Goal: Information Seeking & Learning: Compare options

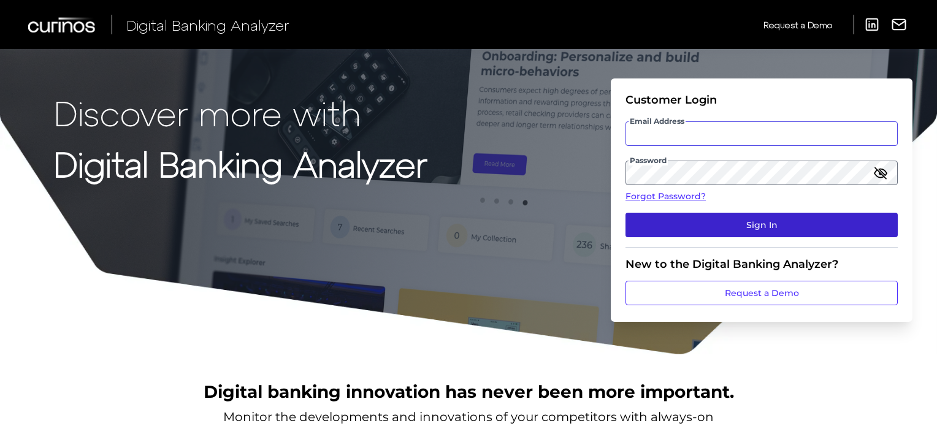
type input "[EMAIL_ADDRESS][DOMAIN_NAME]"
click at [729, 228] on button "Sign In" at bounding box center [762, 225] width 272 height 25
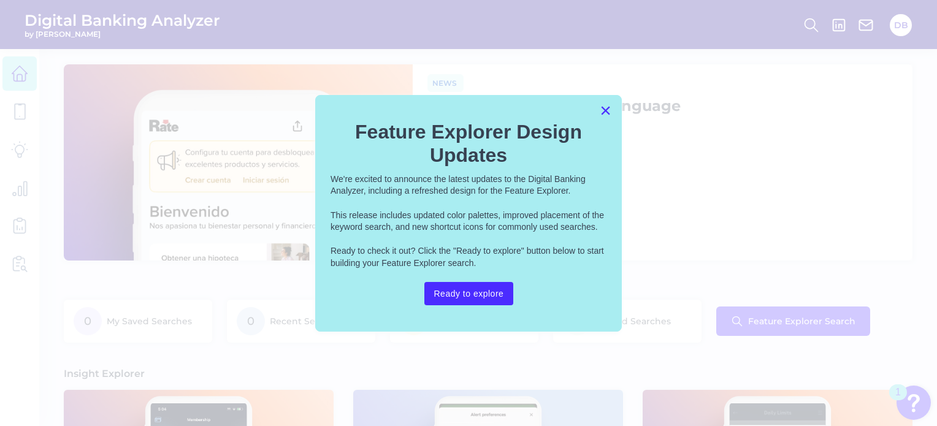
click at [607, 107] on button "×" at bounding box center [606, 111] width 12 height 20
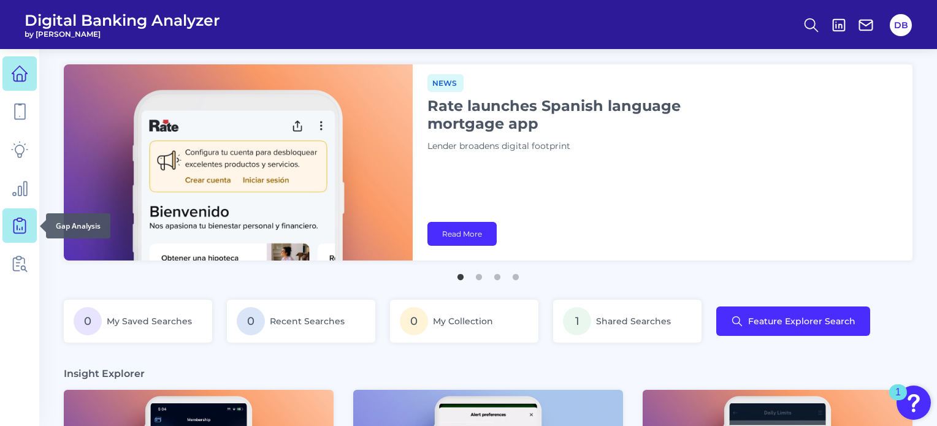
click at [18, 223] on icon at bounding box center [19, 225] width 17 height 17
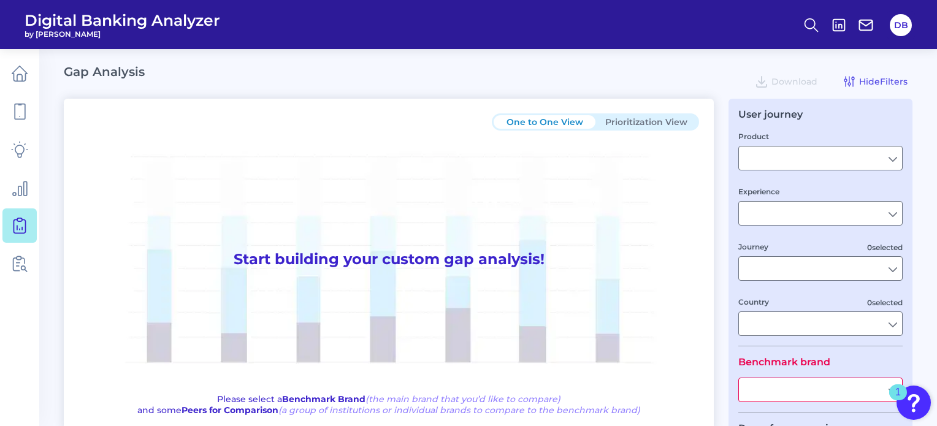
type input "Savings"
type input "Mobile Servicing"
type input "Pre-Login Area, Account Servicing, Move Money, Insights and PFM, Login & Authen…"
type input "[GEOGRAPHIC_DATA]"
type input "All Select individual brands"
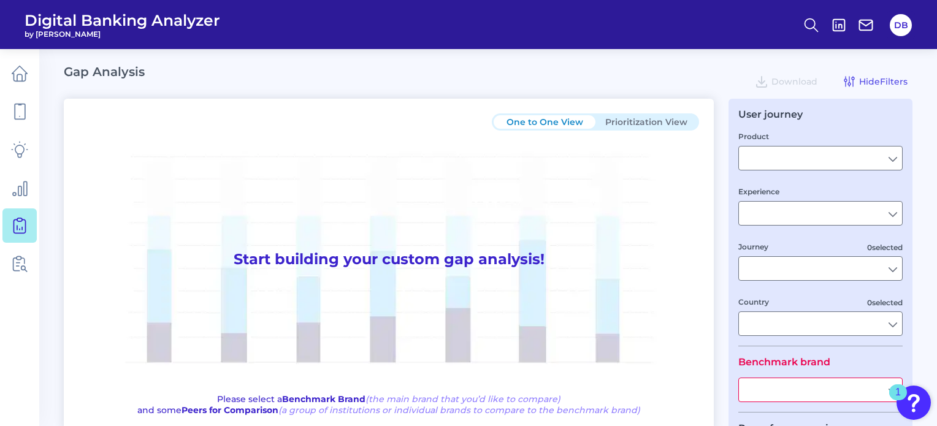
type input "All Countries"
type input "All Journeys"
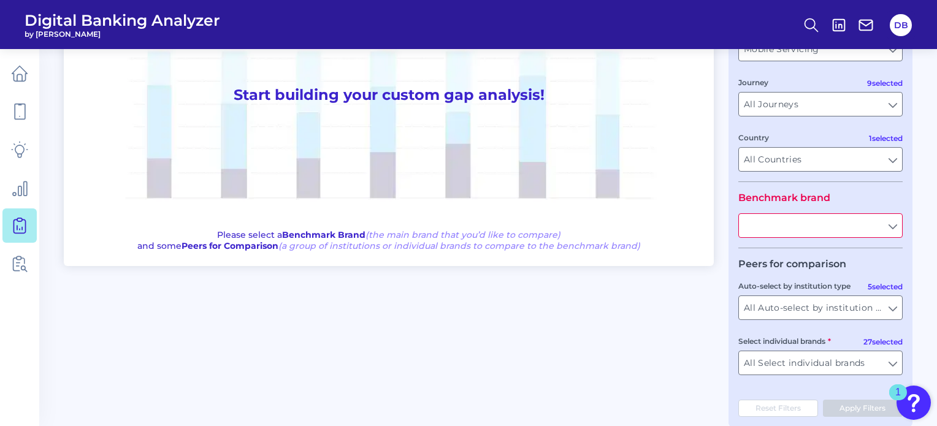
scroll to position [164, 0]
click at [810, 227] on input "text" at bounding box center [820, 225] width 163 height 23
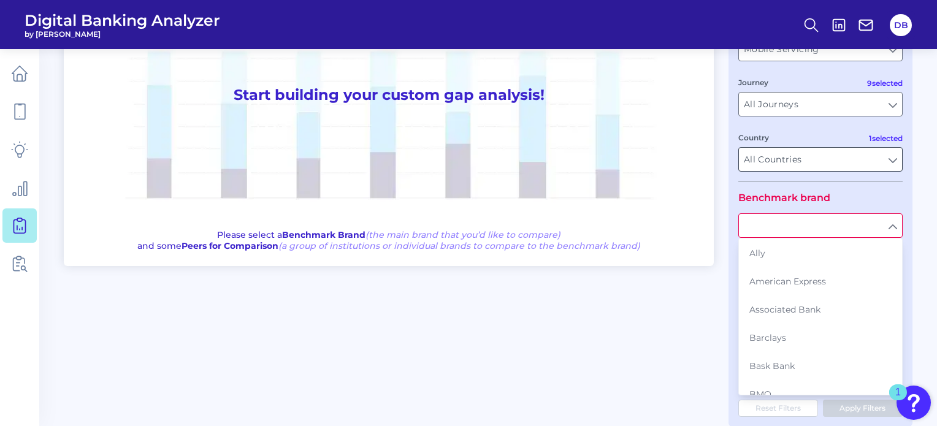
click at [739, 171] on div "All Countries All Countries" at bounding box center [821, 159] width 164 height 25
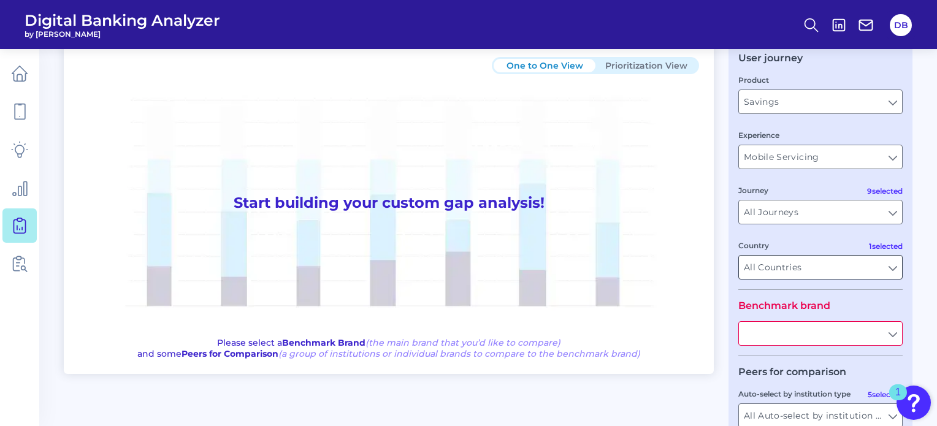
scroll to position [53, 0]
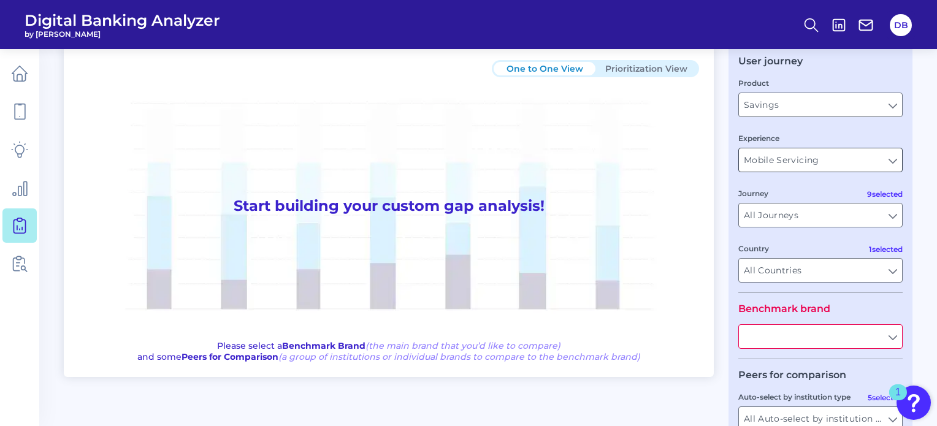
click at [806, 163] on input "Mobile Servicing" at bounding box center [820, 159] width 163 height 23
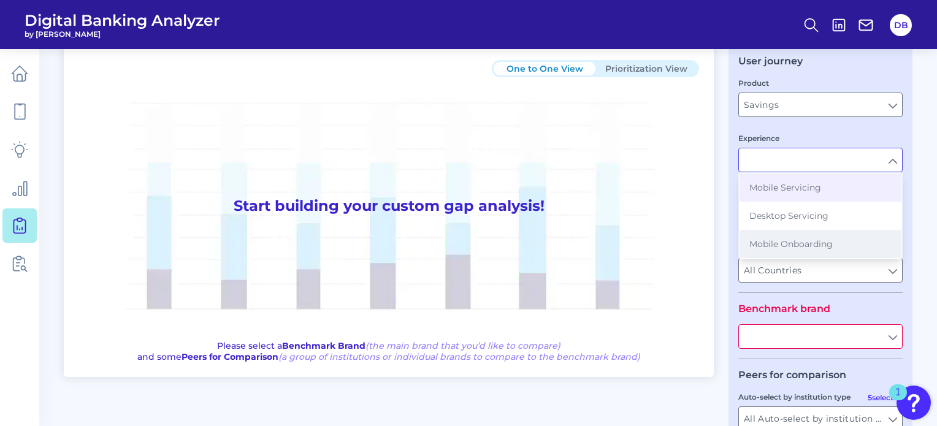
click at [795, 239] on span "Mobile Onboarding" at bounding box center [791, 244] width 83 height 11
type input "Mobile Onboarding"
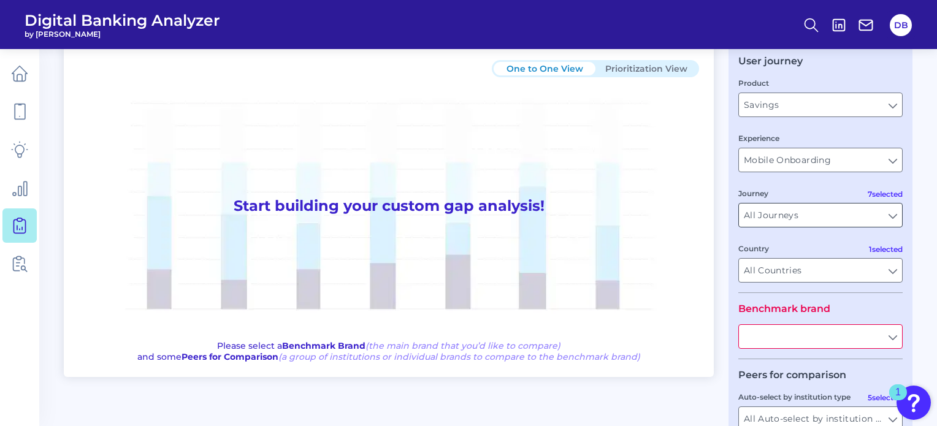
click at [777, 215] on input "All Journeys" at bounding box center [820, 215] width 163 height 23
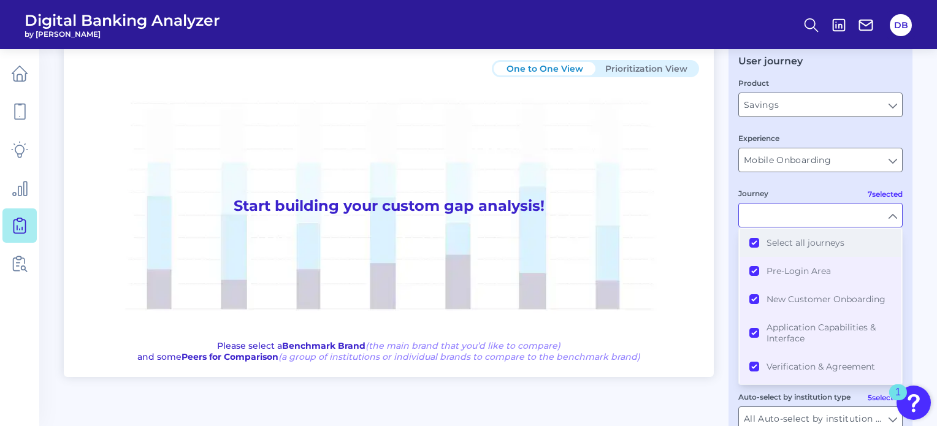
click at [747, 252] on button "Select all journeys" at bounding box center [821, 243] width 162 height 28
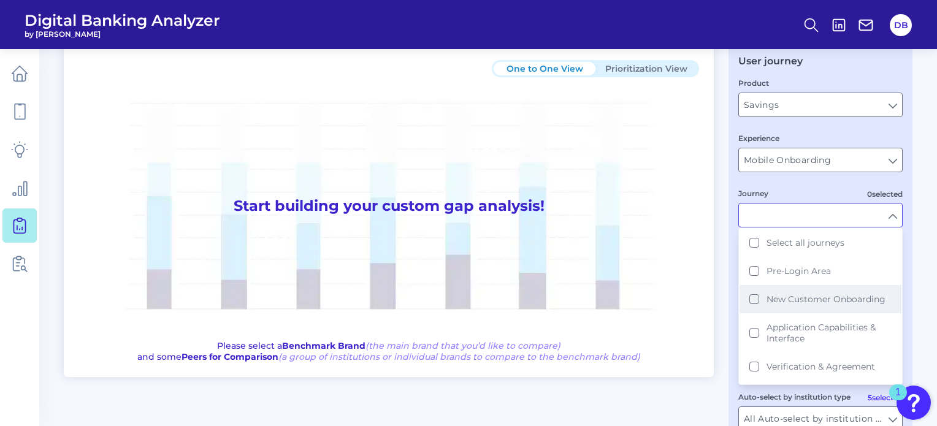
click at [750, 301] on button "New Customer Onboarding" at bounding box center [821, 299] width 162 height 28
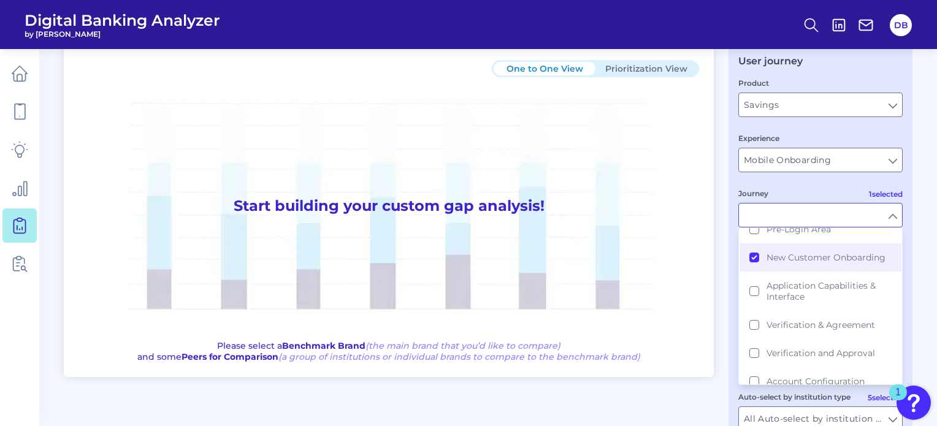
scroll to position [75, 0]
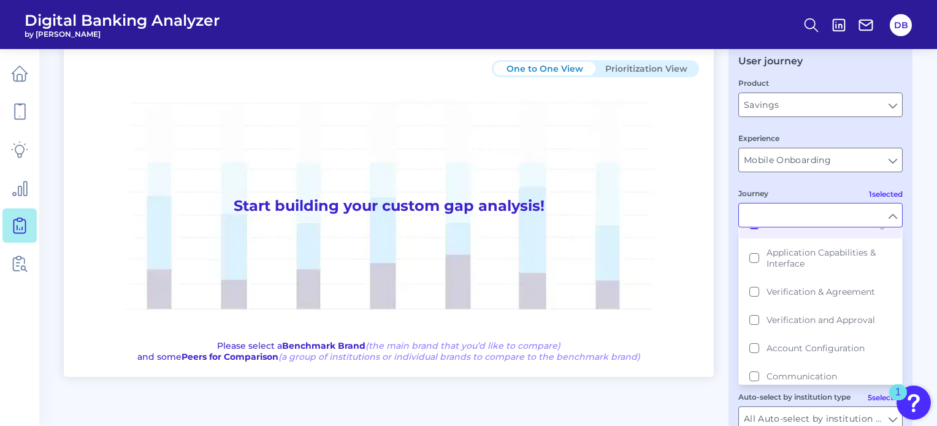
click at [696, 402] on div "One to One View Prioritization View Start building your custom gap analysis! Pl…" at bounding box center [488, 291] width 849 height 493
type input "New Customer Onboarding"
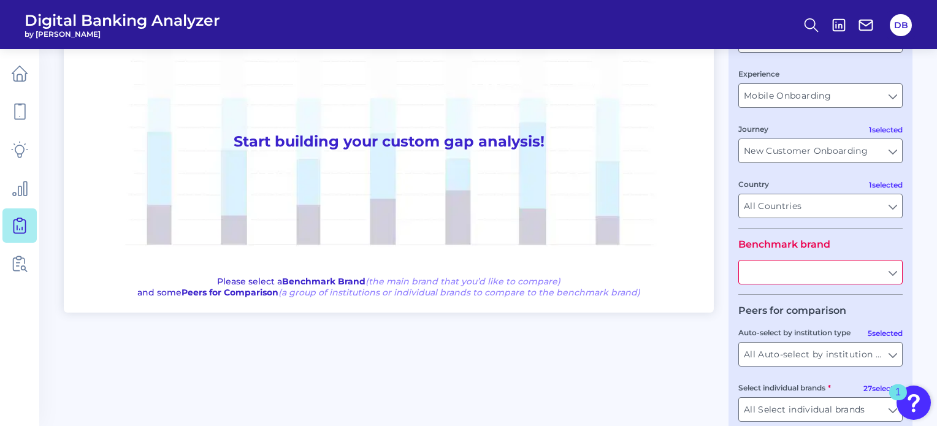
scroll to position [130, 0]
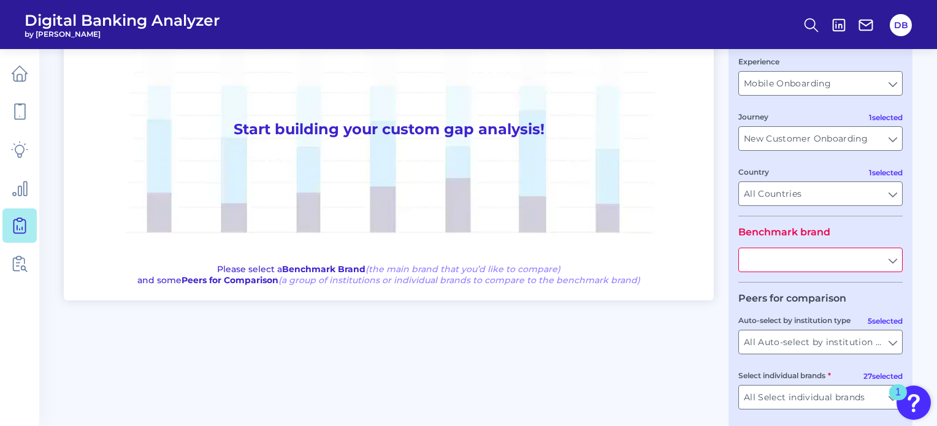
click at [847, 265] on input "text" at bounding box center [820, 259] width 163 height 23
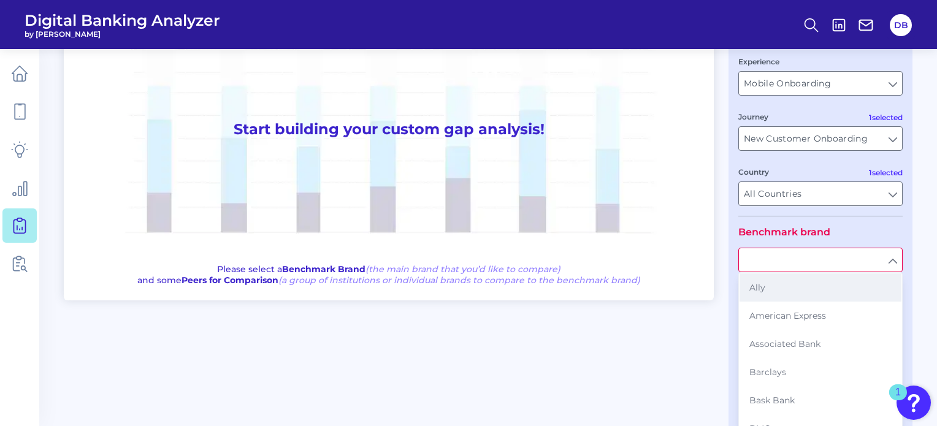
click at [826, 294] on button "Ally" at bounding box center [821, 288] width 162 height 28
type input "Ally"
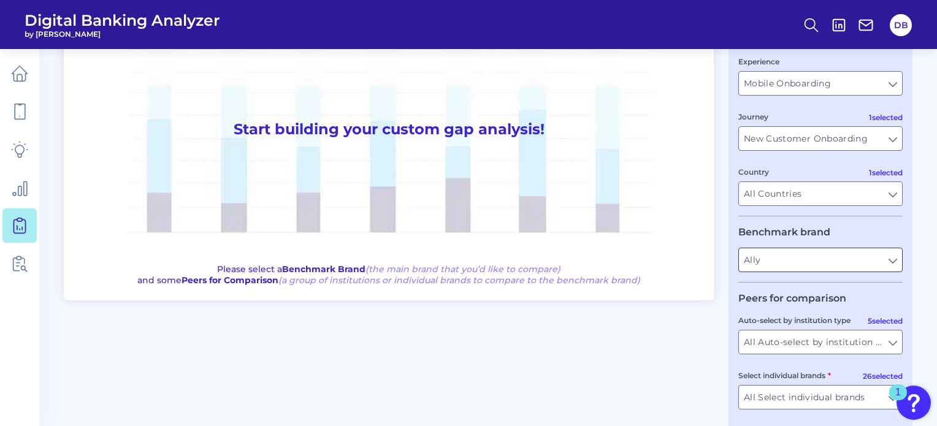
click at [807, 262] on input "Ally" at bounding box center [820, 259] width 163 height 23
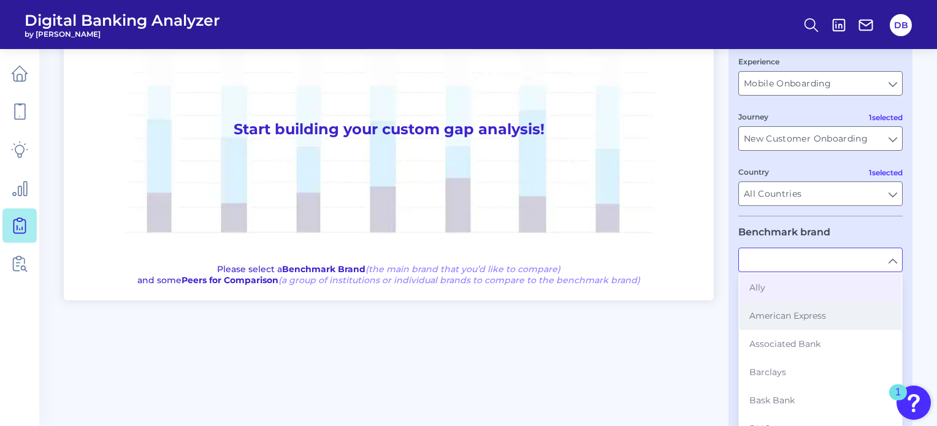
click at [798, 322] on button "American Express" at bounding box center [821, 316] width 162 height 28
type input "American Express"
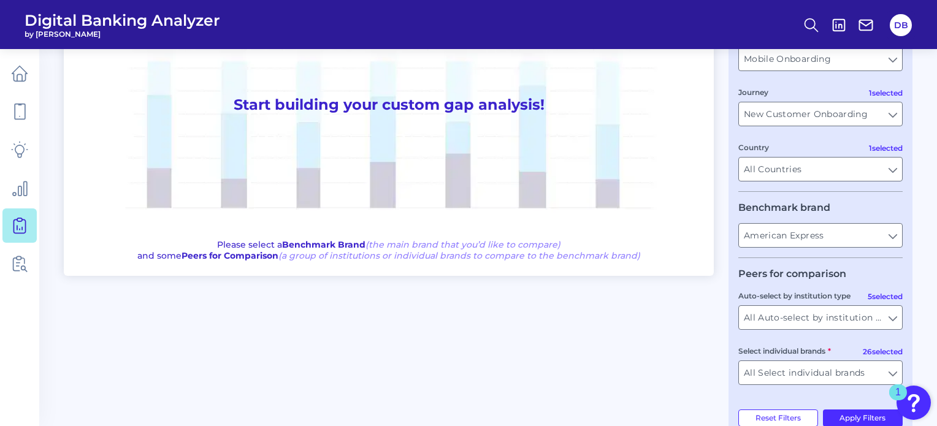
scroll to position [169, 0]
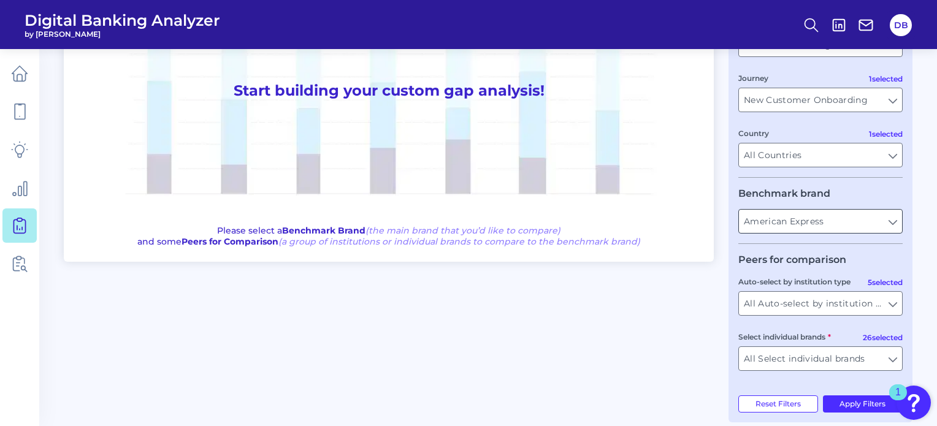
click at [849, 223] on input "American Express" at bounding box center [820, 221] width 163 height 23
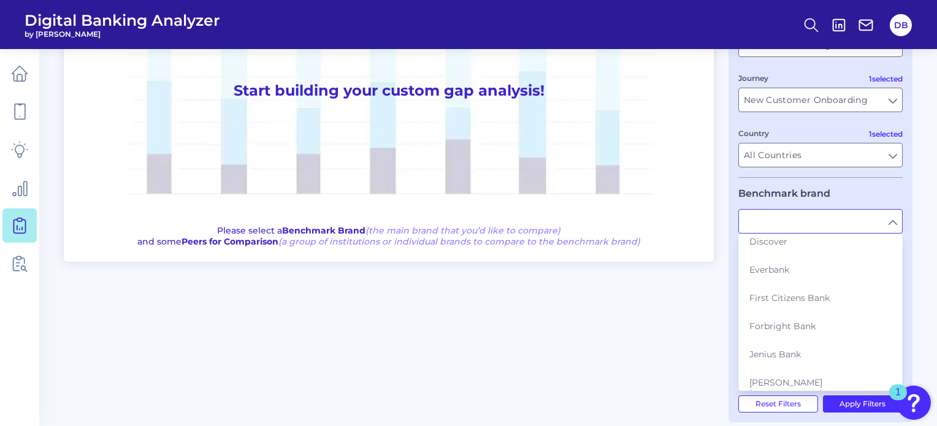
scroll to position [586, 0]
click at [775, 309] on button "Synchrony" at bounding box center [821, 323] width 162 height 28
type input "Synchrony"
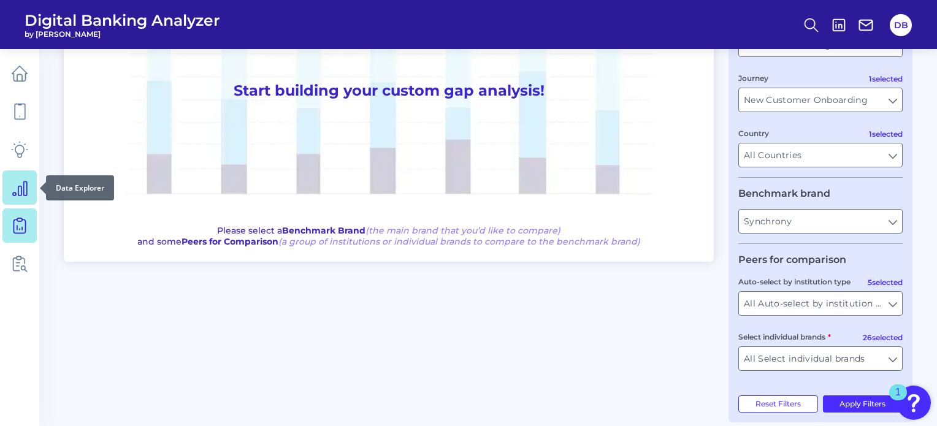
click at [18, 195] on icon at bounding box center [20, 189] width 14 height 14
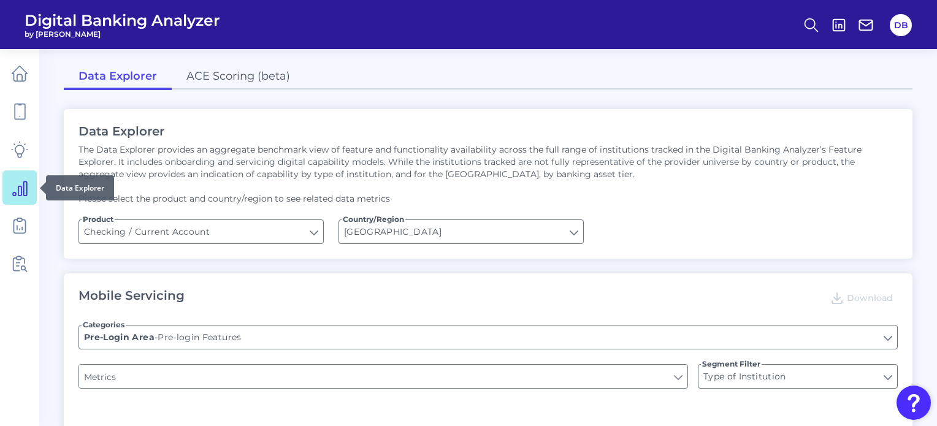
type input "Upon opening the app are users immediately prompted to use Touch/Face ID to log…"
type input "Can you register for online banking?"
type input "END-TO-END JOURNEY: Can you apply for the PRODUCT as a new to brand customer on…"
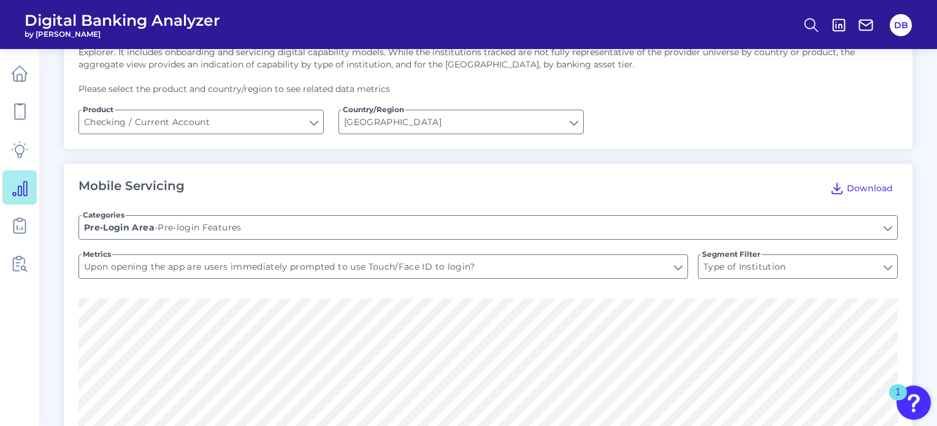
scroll to position [110, 0]
click at [218, 125] on input "Checking / Current Account" at bounding box center [201, 121] width 244 height 23
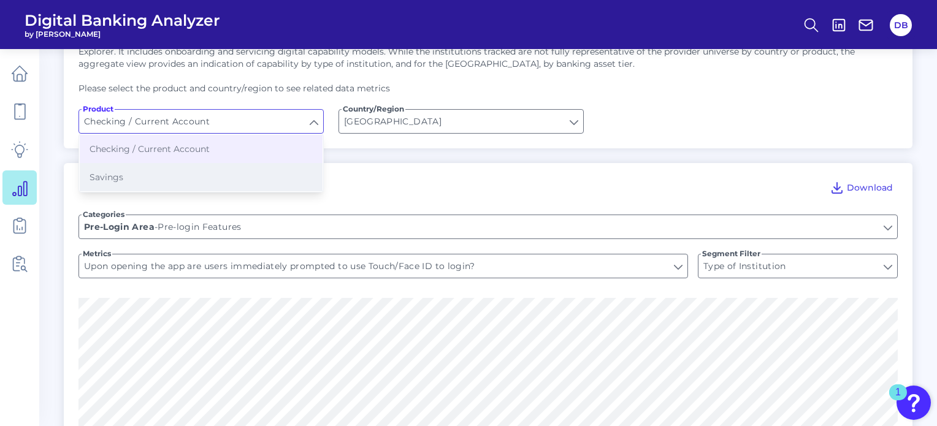
click at [218, 179] on button "Savings" at bounding box center [201, 177] width 243 height 28
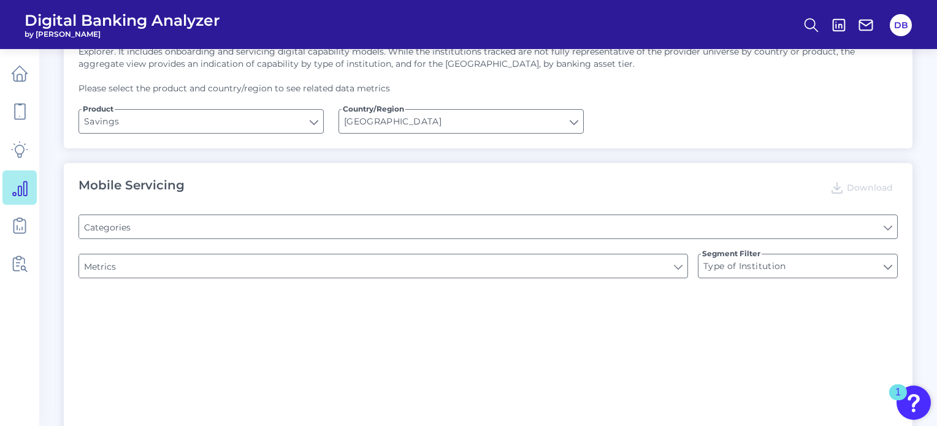
type input "Savings"
type input "Pre-Login Support & Contact"
type input "Website Location Finder"
type input "Pre-login Transfers"
type input "Does the site have a FAQs for the onboarding process?"
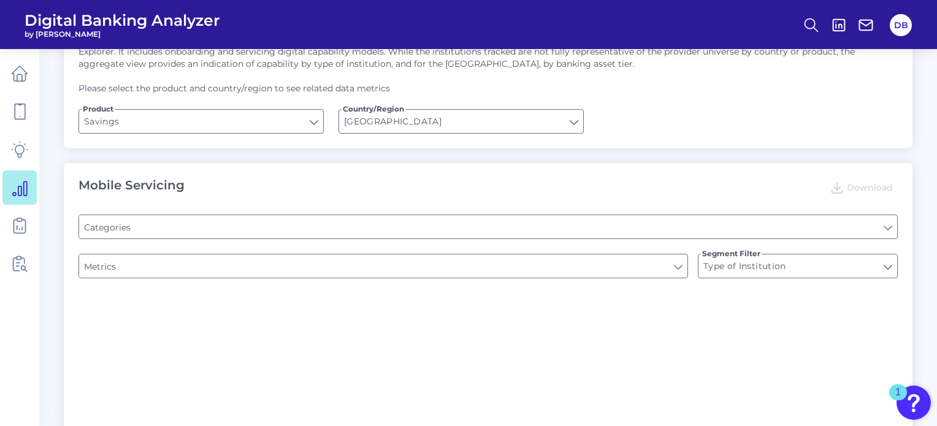
type input "Can you initiate internal transfers pre-login?"
type input "Is there a branch finder?"
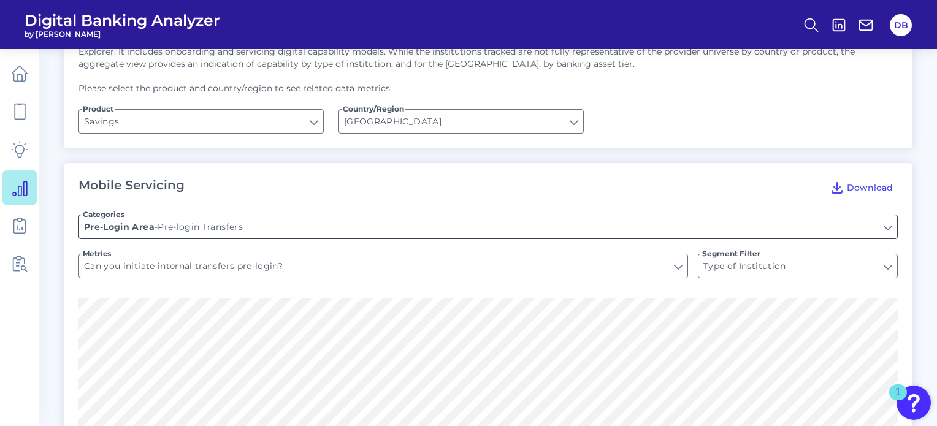
click at [277, 226] on input "Pre-login Transfers" at bounding box center [488, 226] width 818 height 23
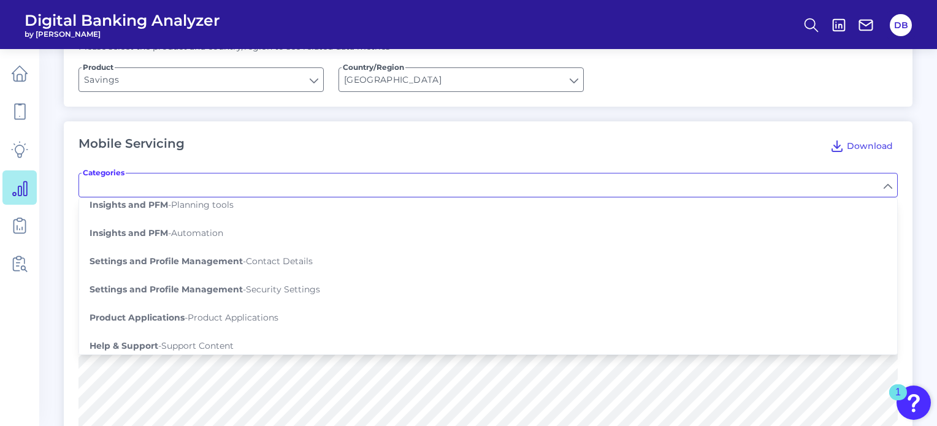
scroll to position [449, 0]
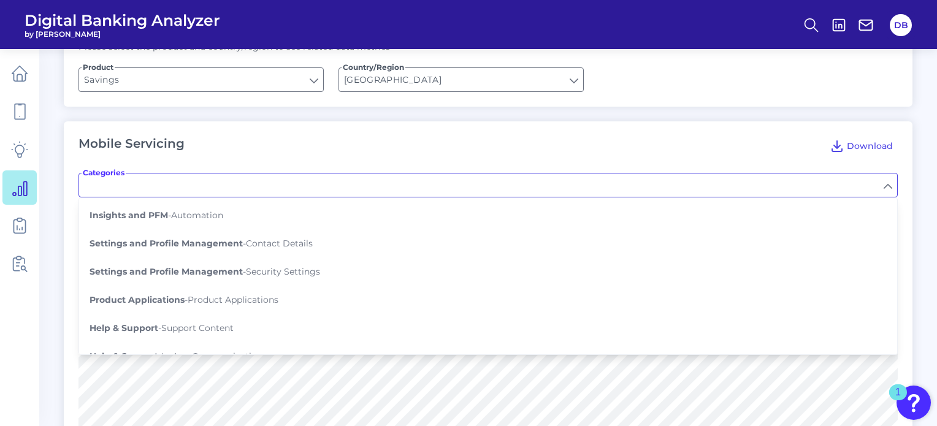
type input "Pre-login Transfers"
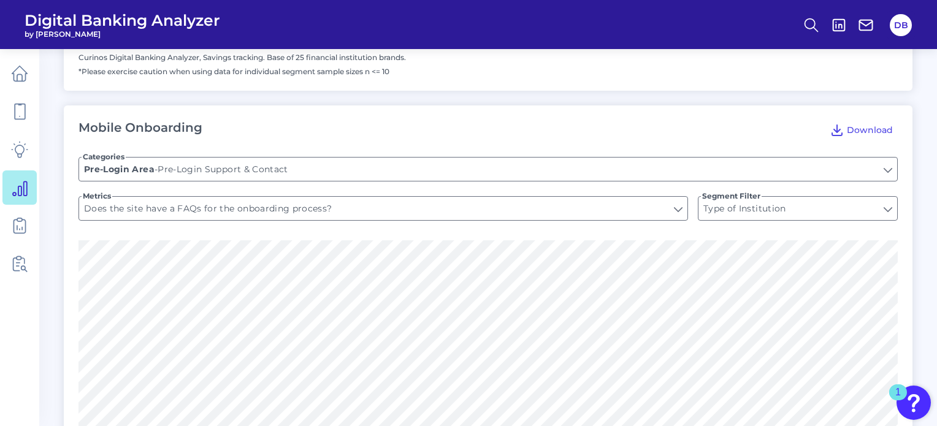
scroll to position [1409, 0]
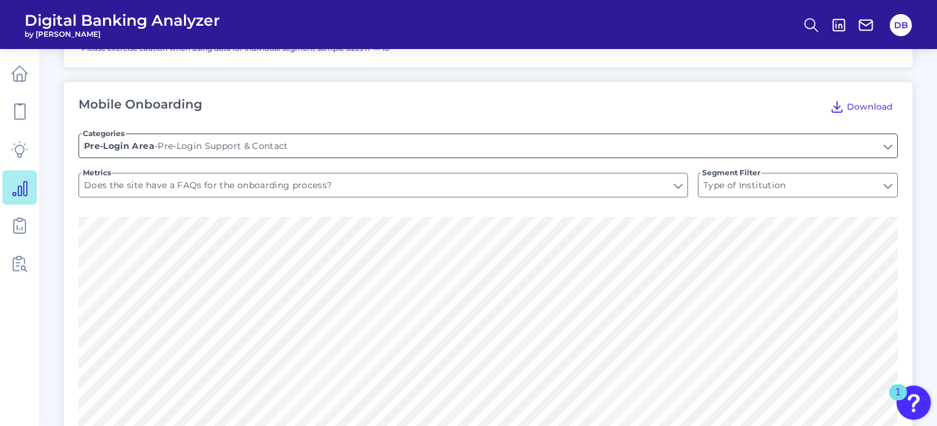
click at [209, 135] on input "Pre-Login Support & Contact" at bounding box center [488, 145] width 818 height 23
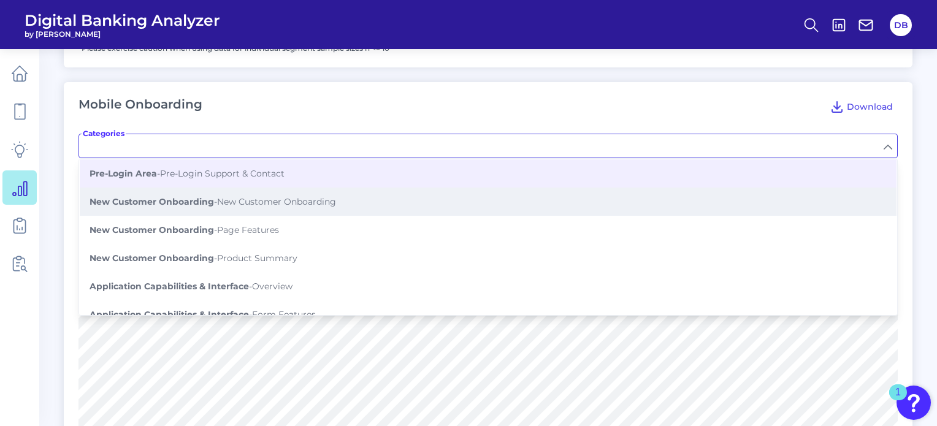
click at [183, 213] on button "New Customer Onboarding - New Customer Onboarding" at bounding box center [488, 202] width 817 height 28
type input "New Customer Onboarding"
type input "As a brand new customer, can you apply for a savings account on any channel?"
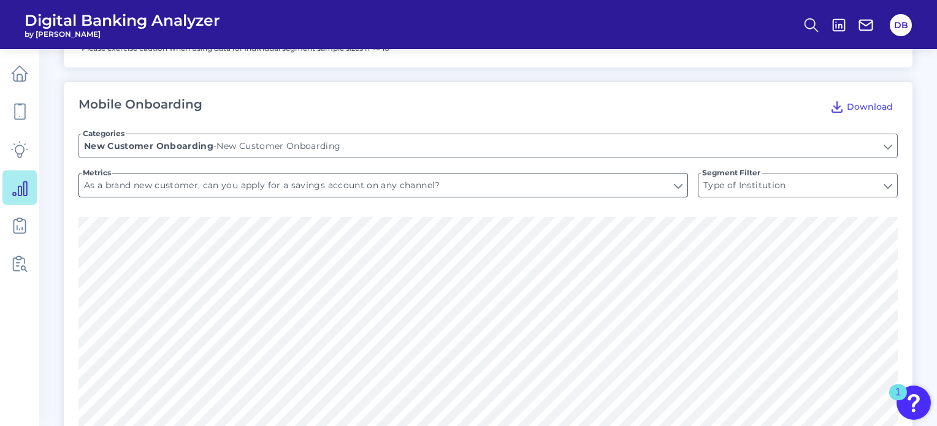
click at [248, 187] on input "As a brand new customer, can you apply for a savings account on any channel?" at bounding box center [383, 185] width 609 height 23
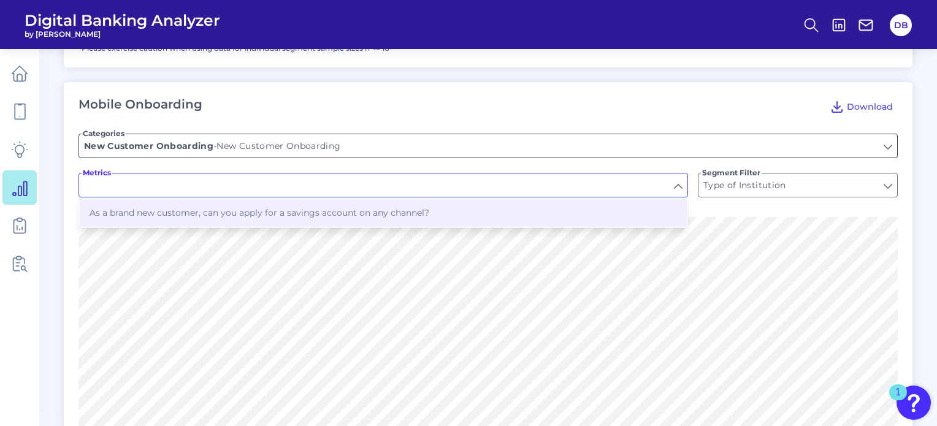
click at [239, 145] on input "New Customer Onboarding" at bounding box center [488, 145] width 818 height 23
type input "As a brand new customer, can you apply for a savings account on any channel?"
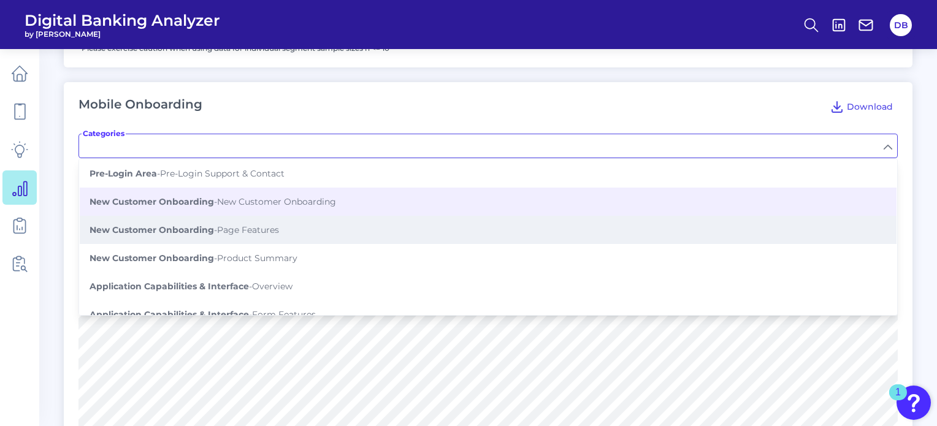
click at [207, 226] on b "New Customer Onboarding" at bounding box center [152, 230] width 125 height 11
type input "Page Features"
type input "Is there a savings account comparison tool?"
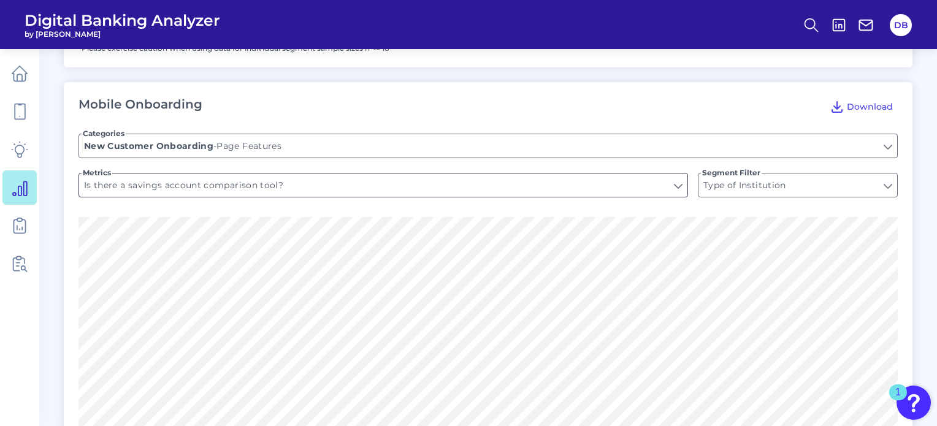
click at [179, 177] on input "Is there a savings account comparison tool?" at bounding box center [383, 185] width 609 height 23
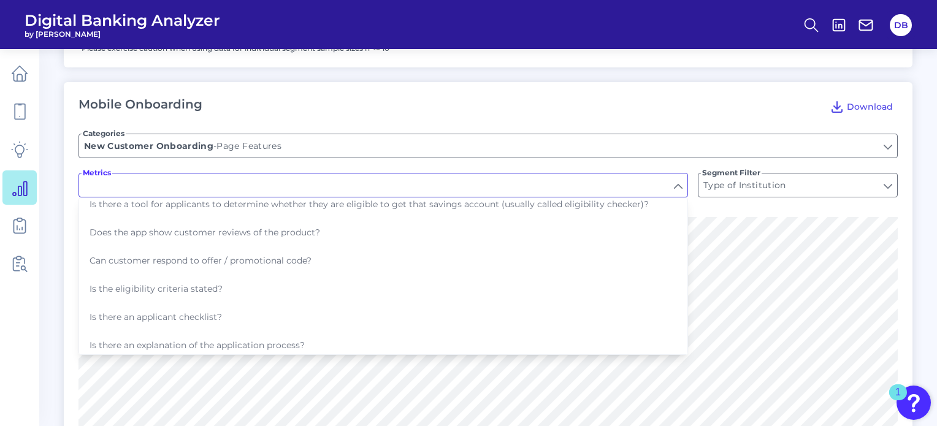
scroll to position [120, 0]
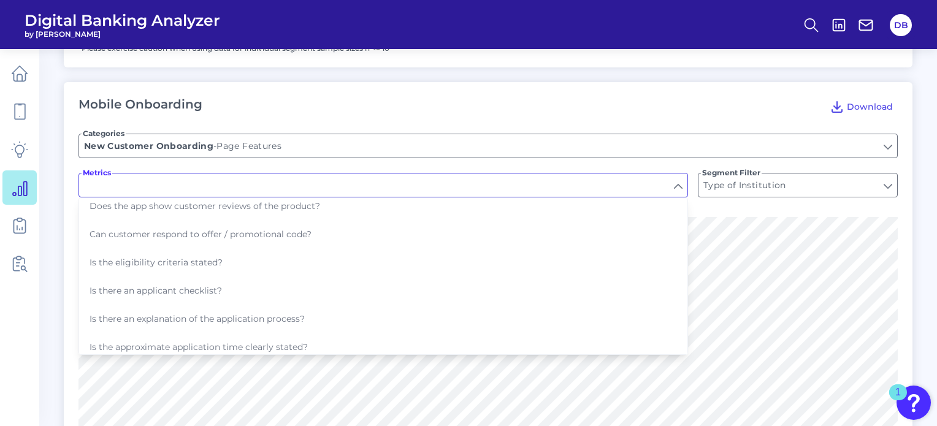
type input "Is there a savings account comparison tool?"
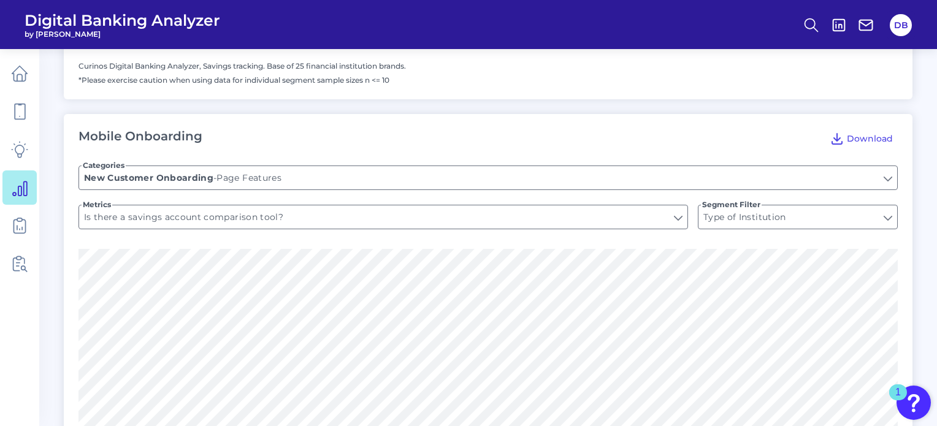
scroll to position [1375, 0]
click at [293, 179] on input "Page Features" at bounding box center [488, 178] width 818 height 23
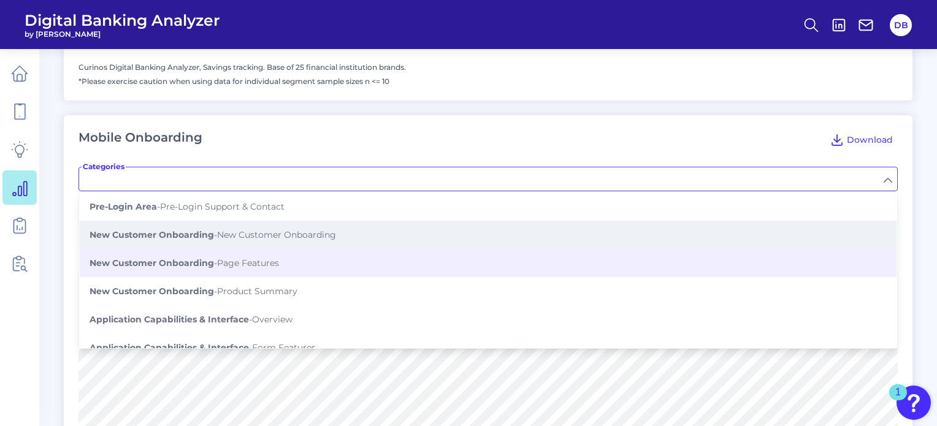
click at [266, 240] on button "New Customer Onboarding - New Customer Onboarding" at bounding box center [488, 235] width 817 height 28
type input "New Customer Onboarding"
type input "As a brand new customer, can you apply for a savings account on any channel?"
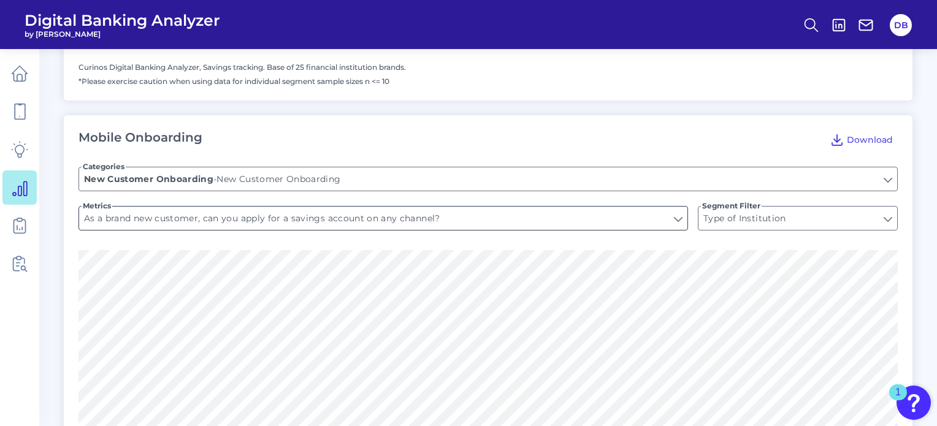
click at [252, 220] on input "As a brand new customer, can you apply for a savings account on any channel?" at bounding box center [383, 218] width 609 height 23
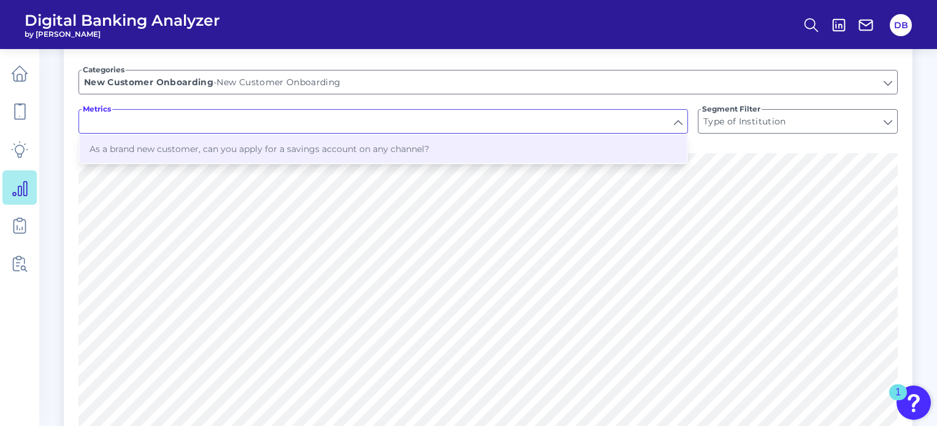
scroll to position [1393, 0]
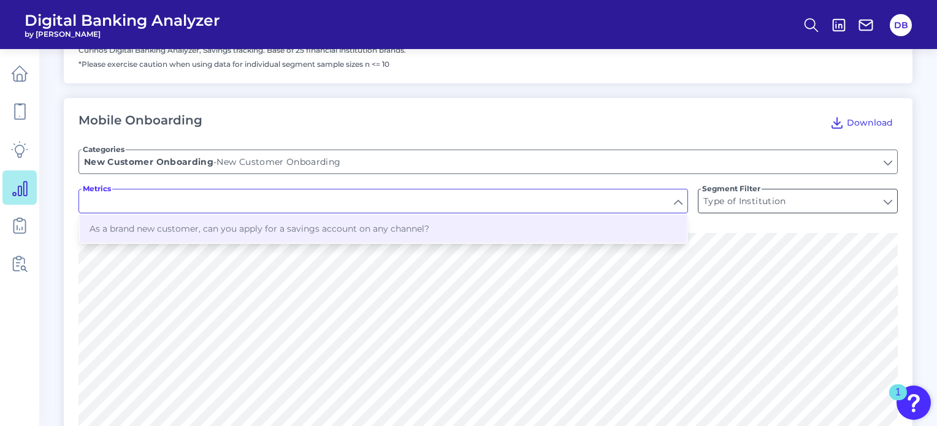
click at [756, 203] on input "Type of Institution" at bounding box center [798, 201] width 199 height 23
type input "As a brand new customer, can you apply for a savings account on any channel?"
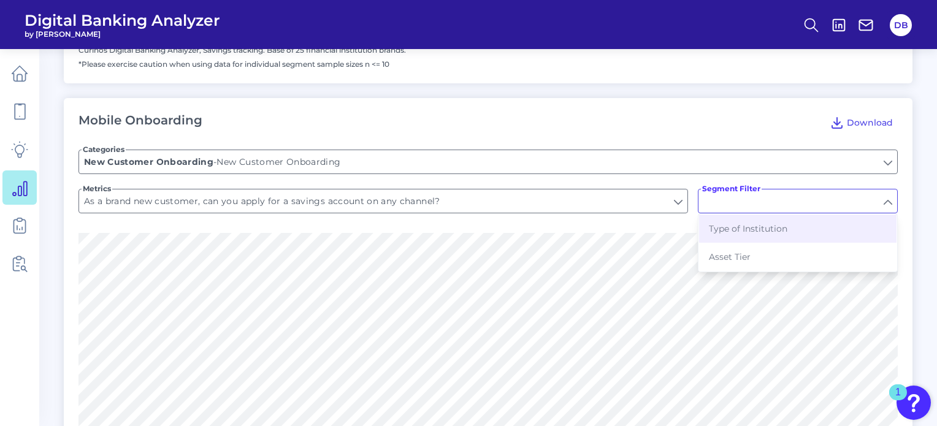
click at [283, 231] on form "Categories New Customer Onboarding New Customer Onboarding - New Customer Onboa…" at bounding box center [489, 184] width 820 height 98
type input "Type of Institution"
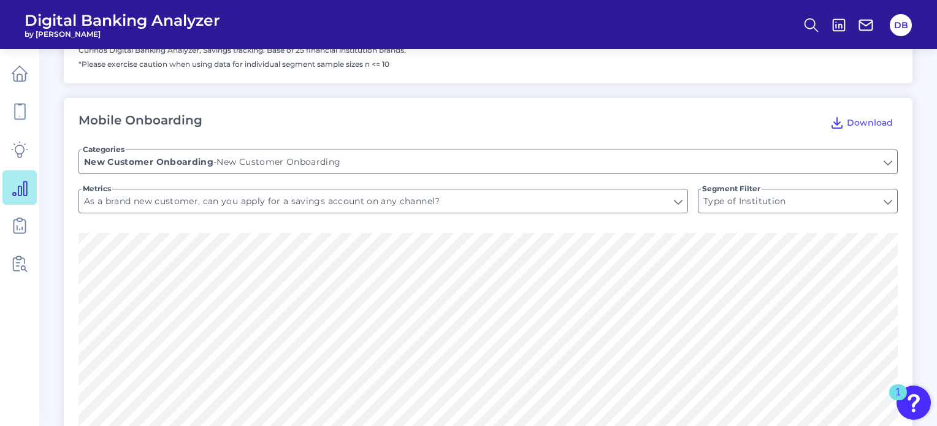
scroll to position [1399, 0]
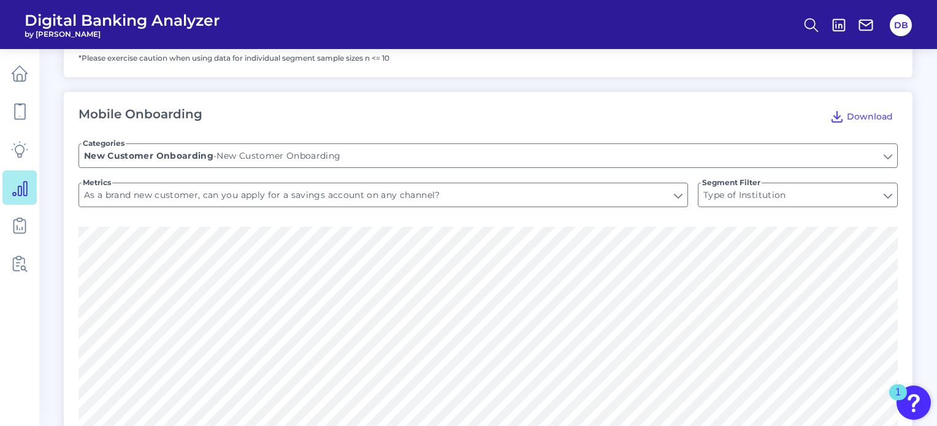
click at [223, 182] on form "Categories New Customer Onboarding New Customer Onboarding - New Customer Onboa…" at bounding box center [489, 178] width 820 height 98
click at [224, 196] on input "As a brand new customer, can you apply for a savings account on any channel?" at bounding box center [383, 194] width 609 height 23
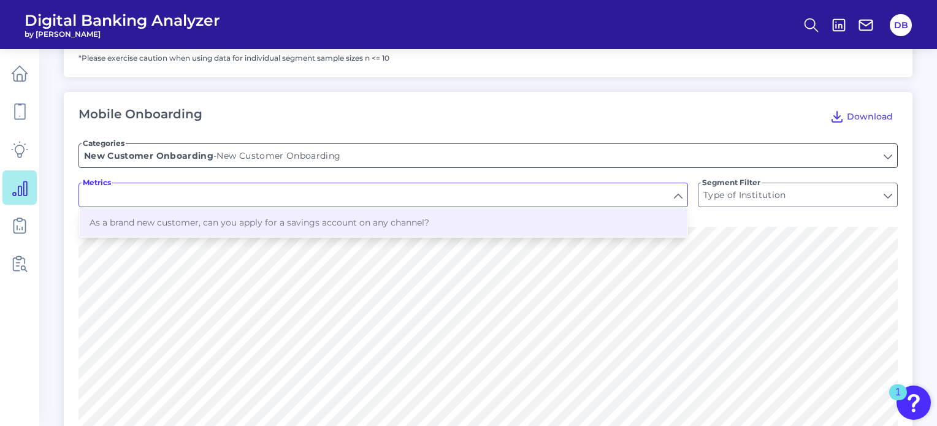
click at [203, 146] on input "New Customer Onboarding" at bounding box center [488, 155] width 818 height 23
type input "As a brand new customer, can you apply for a savings account on any channel?"
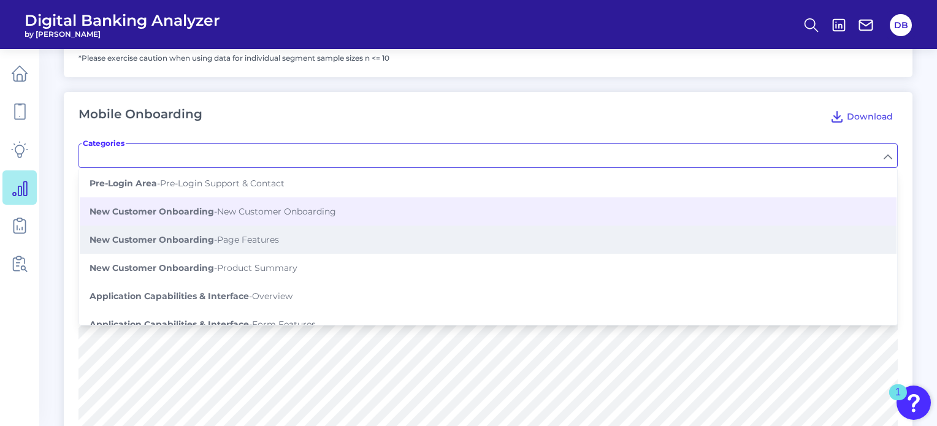
click at [192, 240] on b "New Customer Onboarding" at bounding box center [152, 239] width 125 height 11
type input "Page Features"
type input "Is there a savings account comparison tool?"
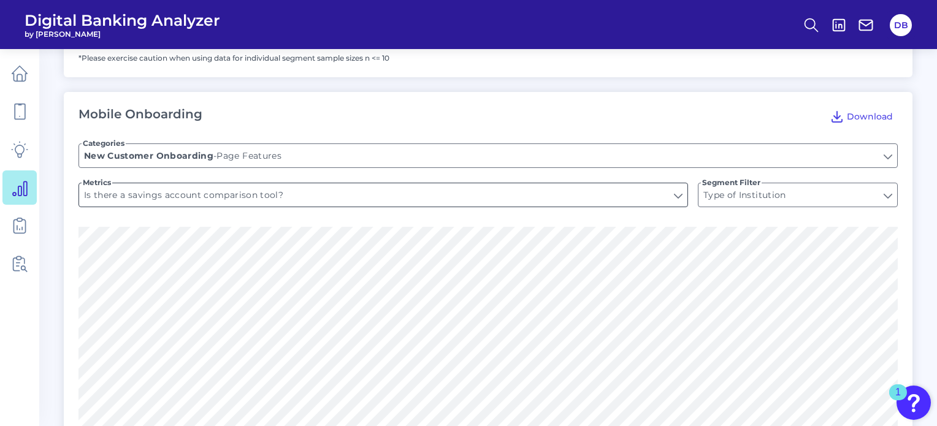
click at [171, 202] on input "Is there a savings account comparison tool?" at bounding box center [383, 194] width 609 height 23
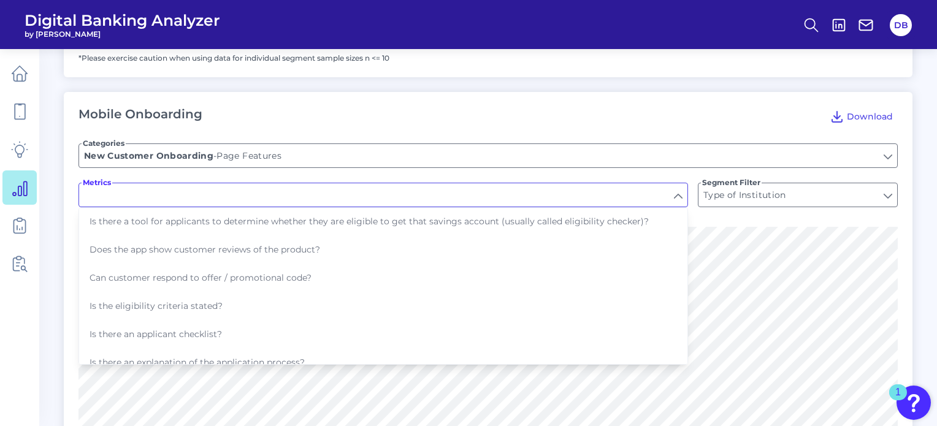
scroll to position [120, 0]
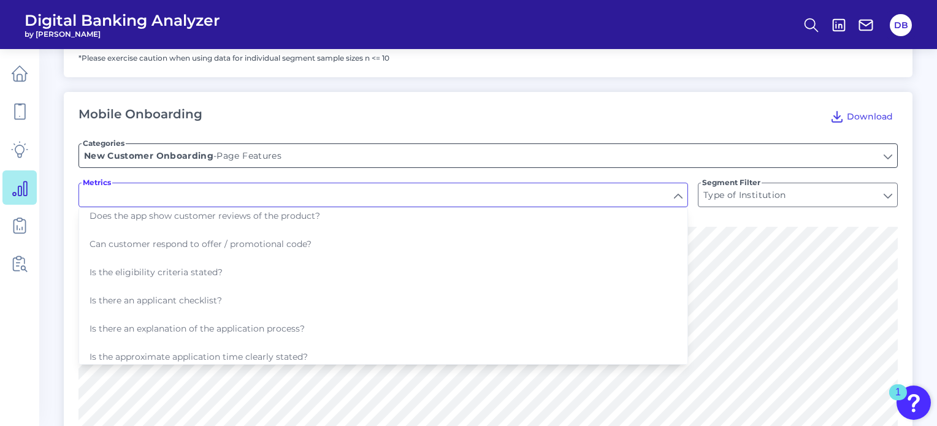
click at [250, 158] on input "Page Features" at bounding box center [488, 155] width 818 height 23
type input "Is there a savings account comparison tool?"
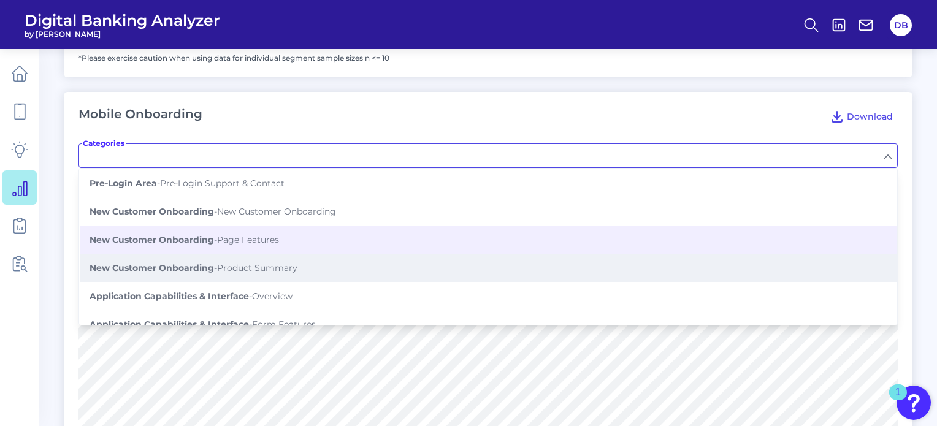
click at [221, 258] on button "New Customer Onboarding - Product Summary" at bounding box center [488, 268] width 817 height 28
type input "Product Summary"
type input "Does it have a product summary box?"
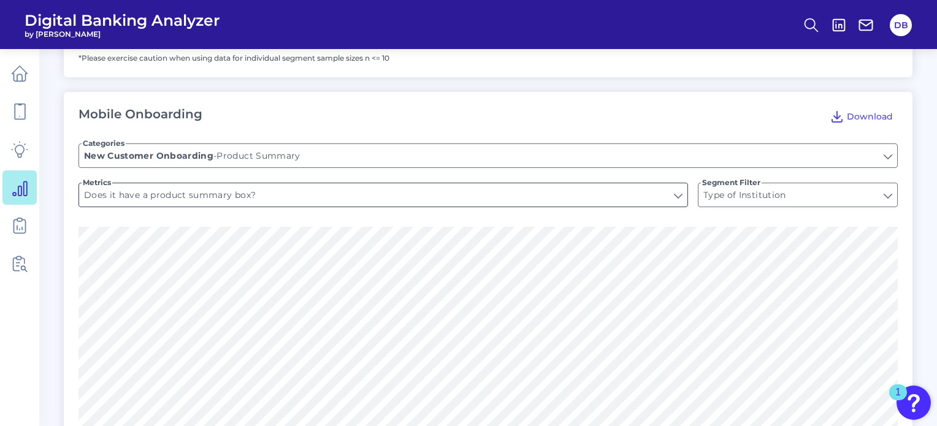
click at [196, 196] on input "Does it have a product summary box?" at bounding box center [383, 194] width 609 height 23
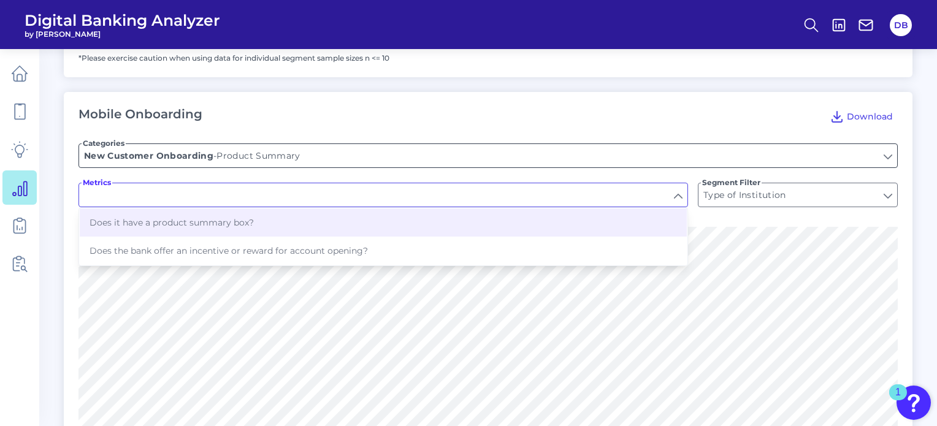
click at [174, 150] on input "Product Summary" at bounding box center [488, 155] width 818 height 23
type input "Does it have a product summary box?"
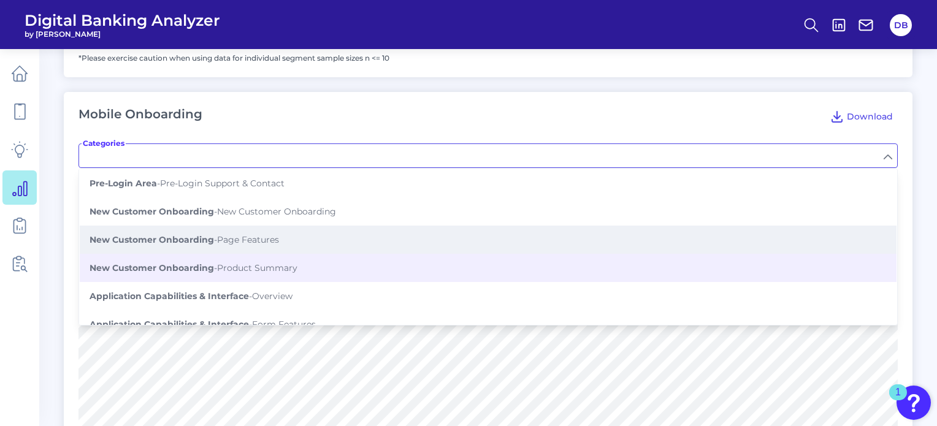
click at [158, 243] on button "New Customer Onboarding - Page Features" at bounding box center [488, 240] width 817 height 28
type input "Page Features"
type input "Is there a savings account comparison tool?"
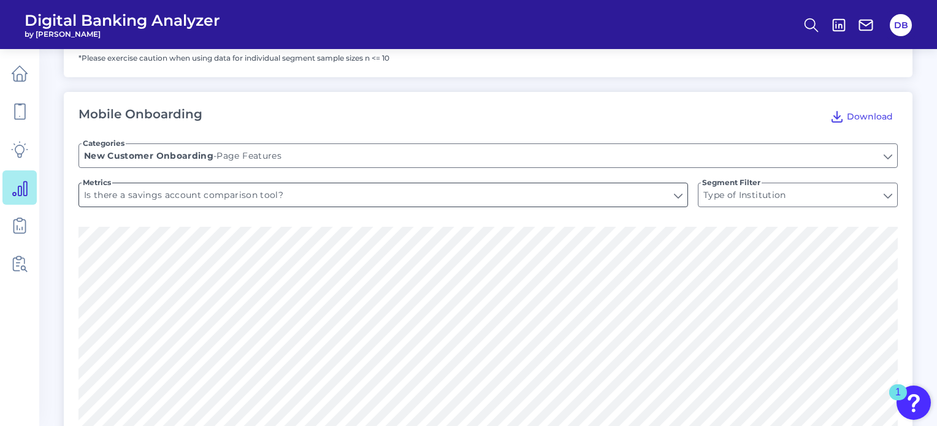
click at [250, 191] on input "Is there a savings account comparison tool?" at bounding box center [383, 194] width 609 height 23
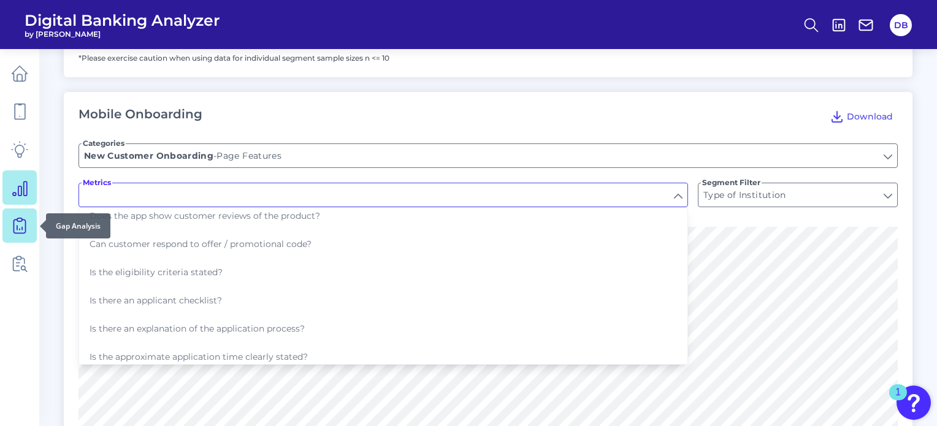
click at [16, 239] on link at bounding box center [19, 226] width 34 height 34
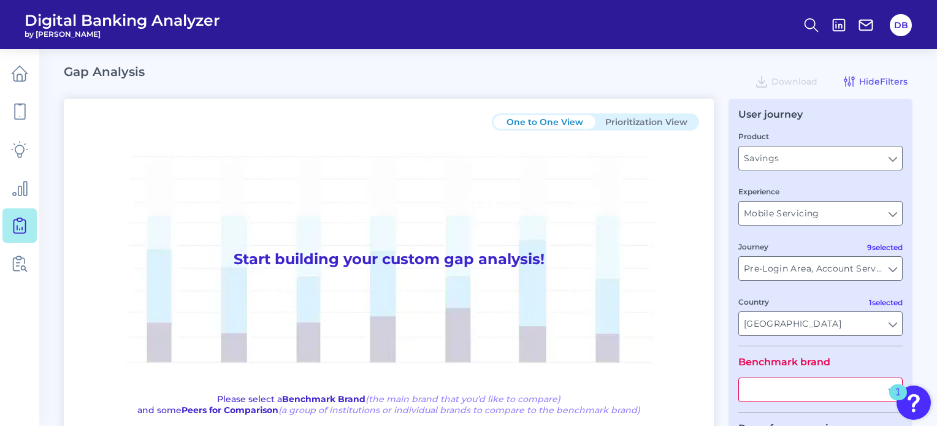
type input "All Journeys"
type input "All Countries"
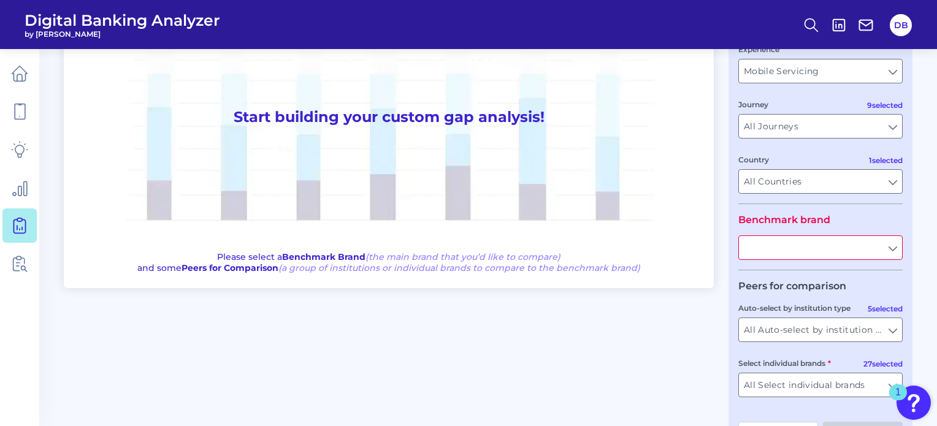
scroll to position [187, 0]
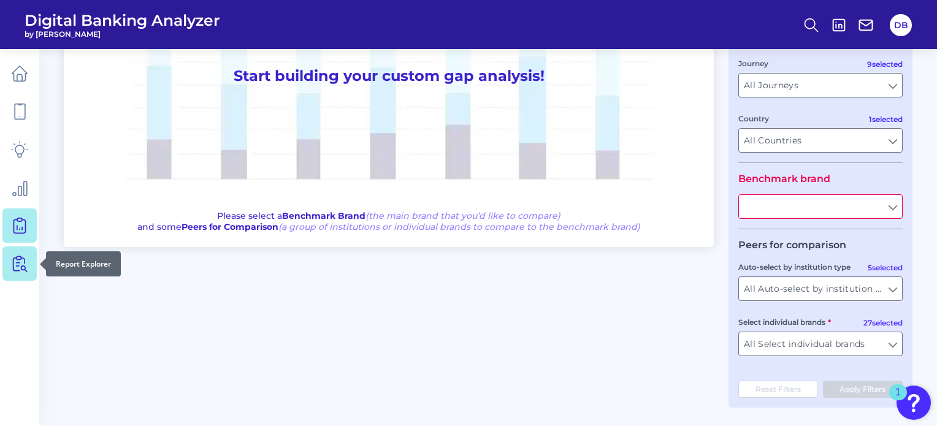
click at [15, 267] on icon at bounding box center [19, 263] width 17 height 17
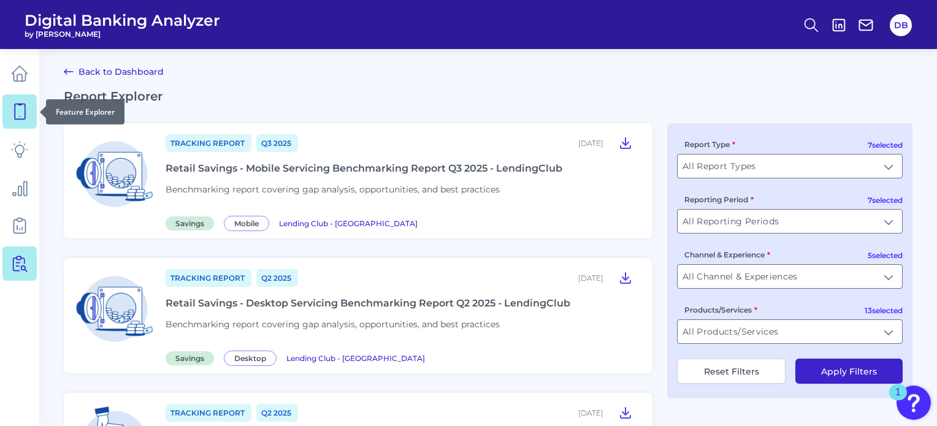
click at [20, 104] on icon at bounding box center [20, 111] width 10 height 15
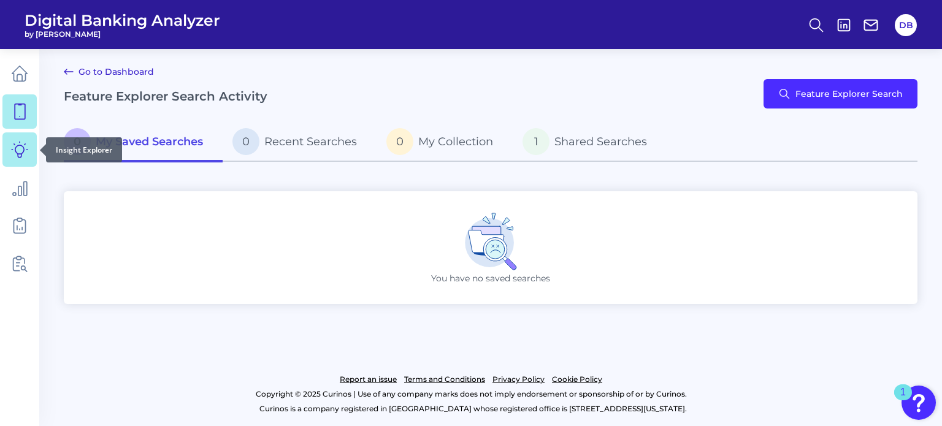
click at [14, 146] on icon at bounding box center [19, 149] width 17 height 17
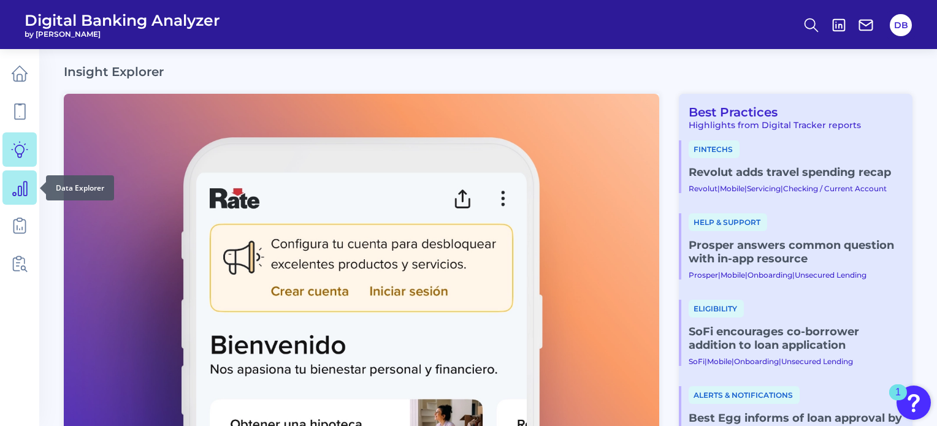
click at [20, 185] on icon at bounding box center [19, 187] width 17 height 17
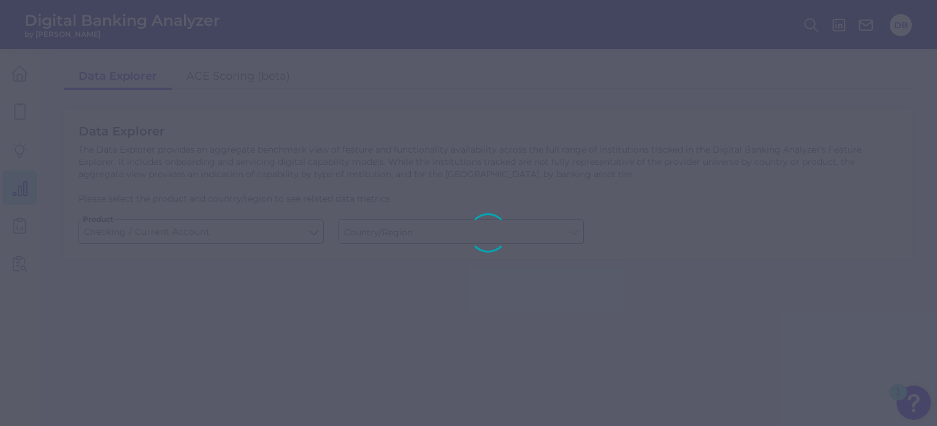
type input "United States"
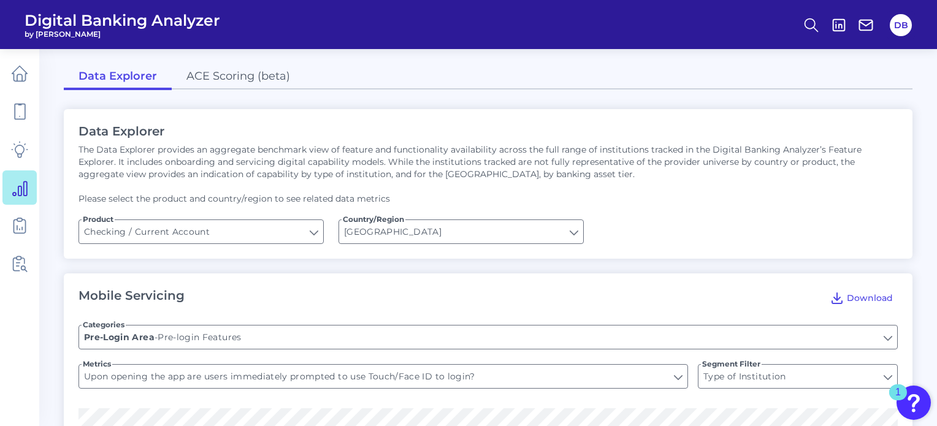
click at [298, 215] on div "Data Explorer The Data Explorer provides an aggregate benchmark view of feature…" at bounding box center [488, 184] width 849 height 150
click at [300, 229] on input "Checking / Current Account" at bounding box center [201, 231] width 244 height 23
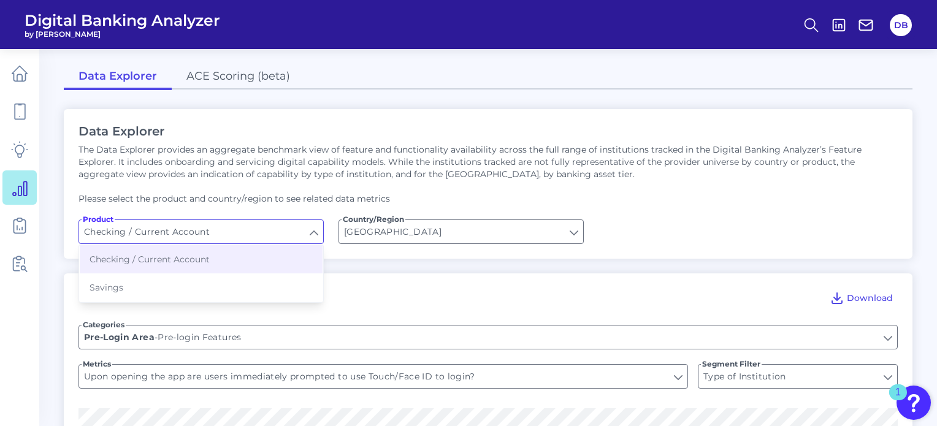
click at [272, 199] on p "Please select the product and country/region to see related data metrics" at bounding box center [489, 199] width 820 height 12
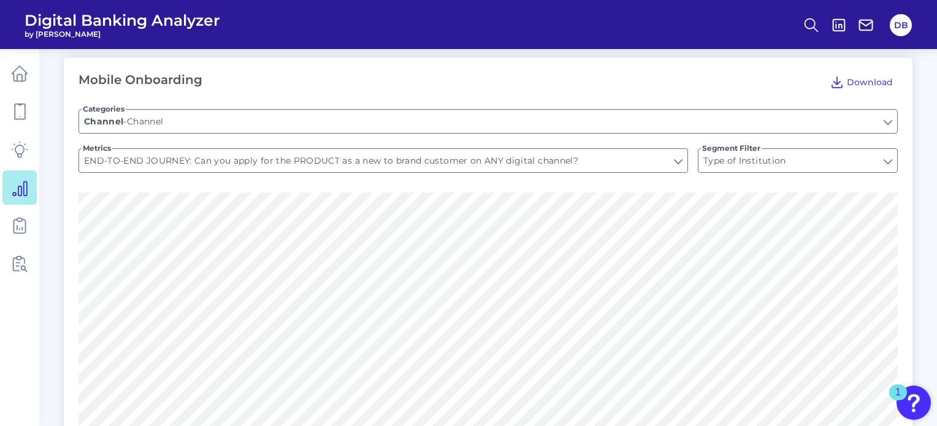
scroll to position [1434, 0]
click at [191, 122] on input "Channel" at bounding box center [488, 120] width 818 height 23
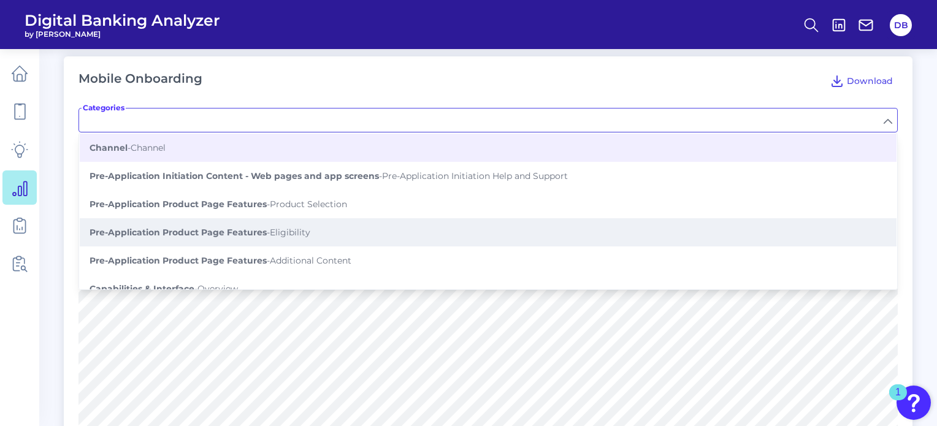
click at [176, 227] on b "Pre-Application Product Page Features" at bounding box center [178, 232] width 177 height 11
type input "Eligibility"
type input "Prior to the application, is there a tool for applicants to determine whether t…"
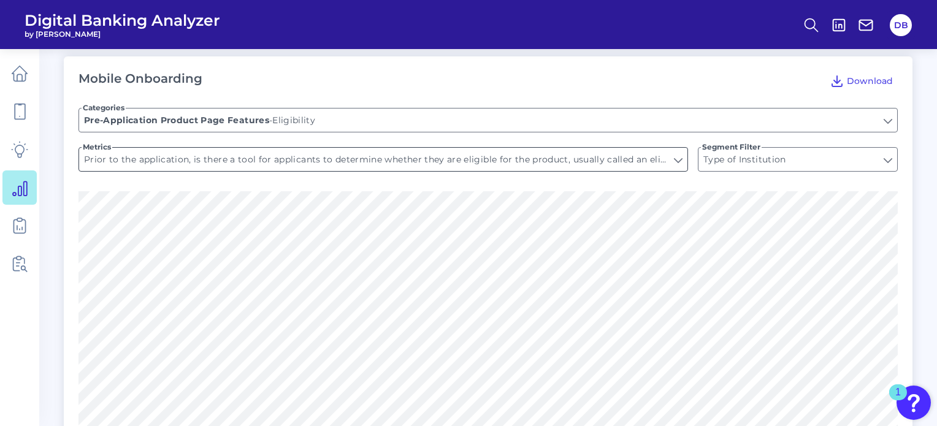
click at [213, 169] on input "Prior to the application, is there a tool for applicants to determine whether t…" at bounding box center [383, 159] width 609 height 23
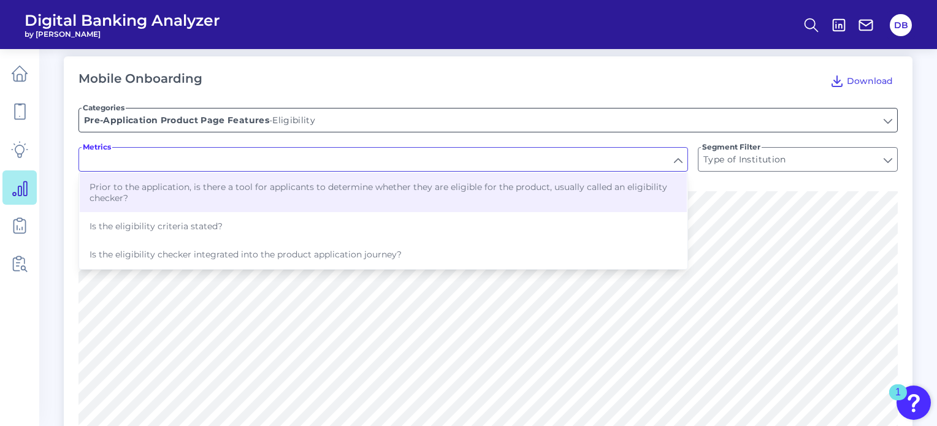
click at [218, 122] on input "Eligibility" at bounding box center [488, 120] width 818 height 23
type input "Prior to the application, is there a tool for applicants to determine whether t…"
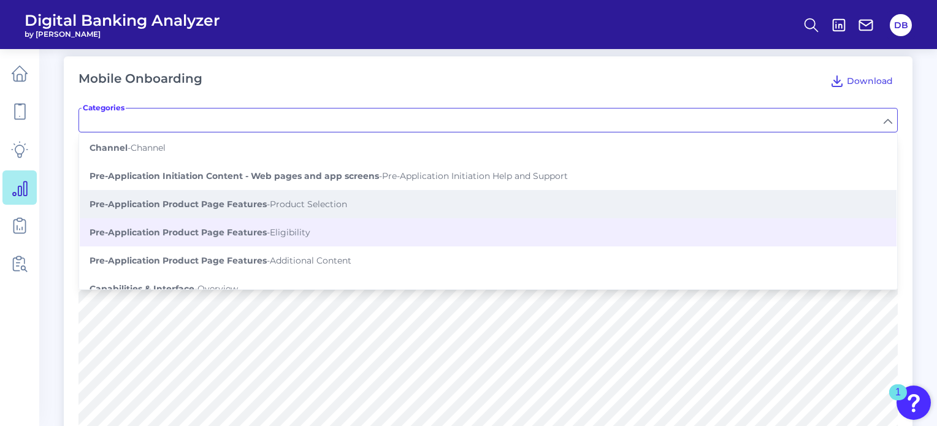
click at [218, 193] on button "Pre-Application Product Page Features - Product Selection" at bounding box center [488, 204] width 817 height 28
type input "Product Selection"
type input "Is there a product finder / customer decision tree / customer goals tool?"
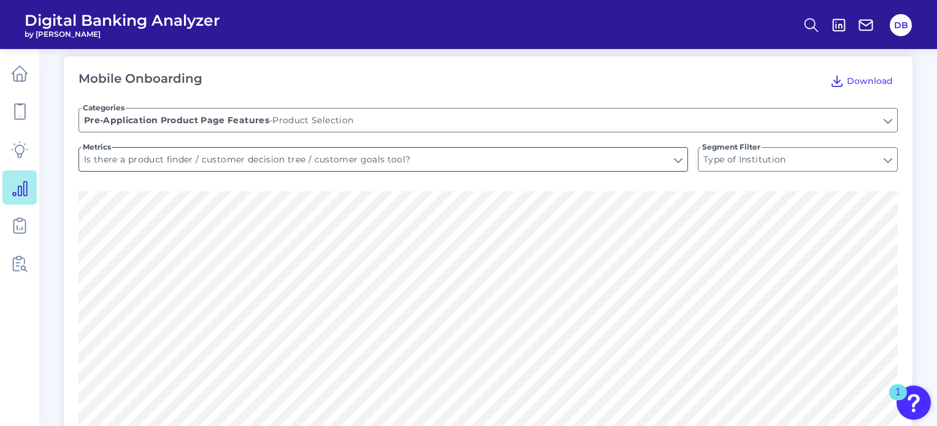
click at [219, 169] on input "Is there a product finder / customer decision tree / customer goals tool?" at bounding box center [383, 159] width 609 height 23
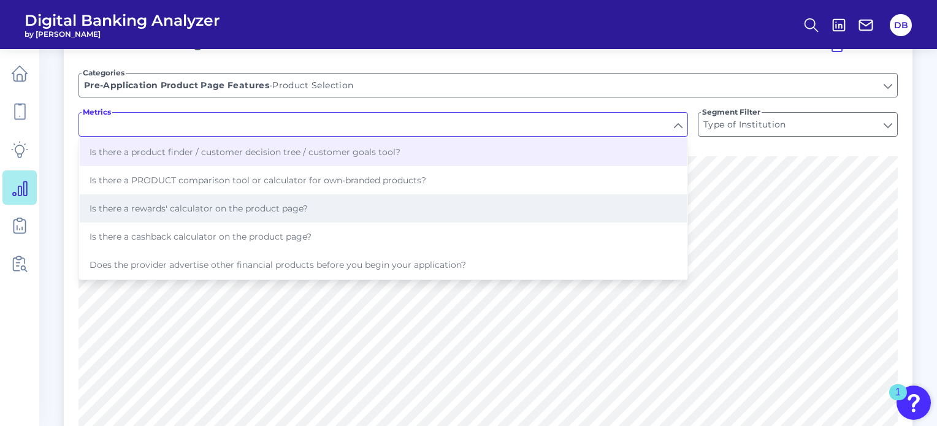
scroll to position [1383, 0]
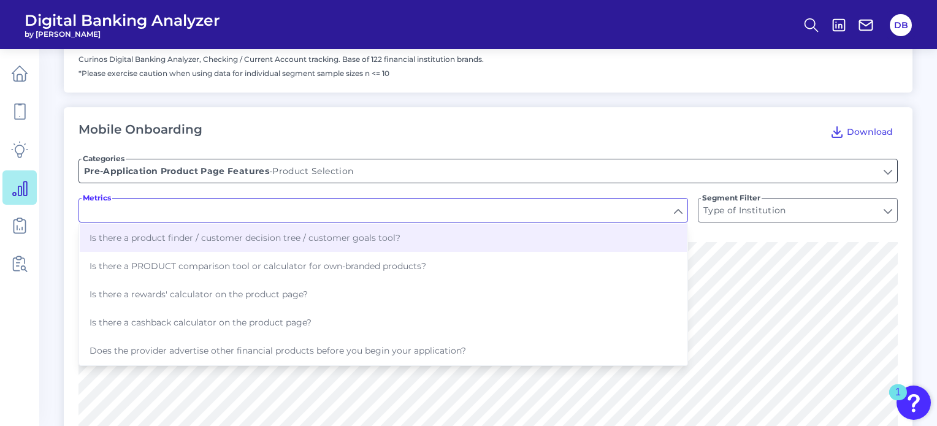
click at [210, 168] on input "Product Selection" at bounding box center [488, 171] width 818 height 23
type input "Is there a product finder / customer decision tree / customer goals tool?"
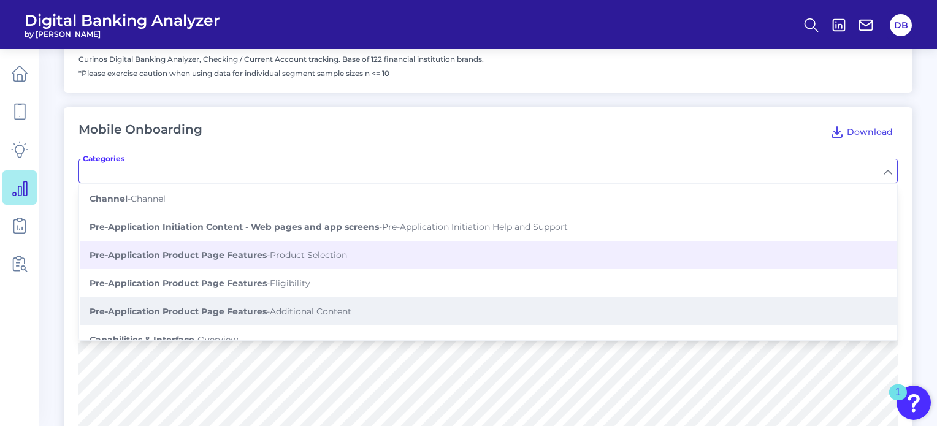
click at [184, 301] on button "Pre-Application Product Page Features - Additional Content" at bounding box center [488, 312] width 817 height 28
type input "Additional Content"
type input "Does the site show customer reviews of the product?"
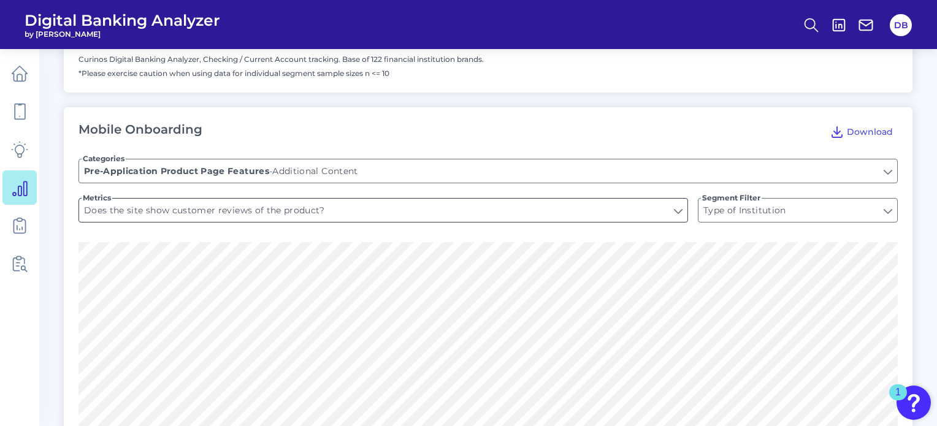
click at [240, 215] on input "Does the site show customer reviews of the product?" at bounding box center [383, 210] width 609 height 23
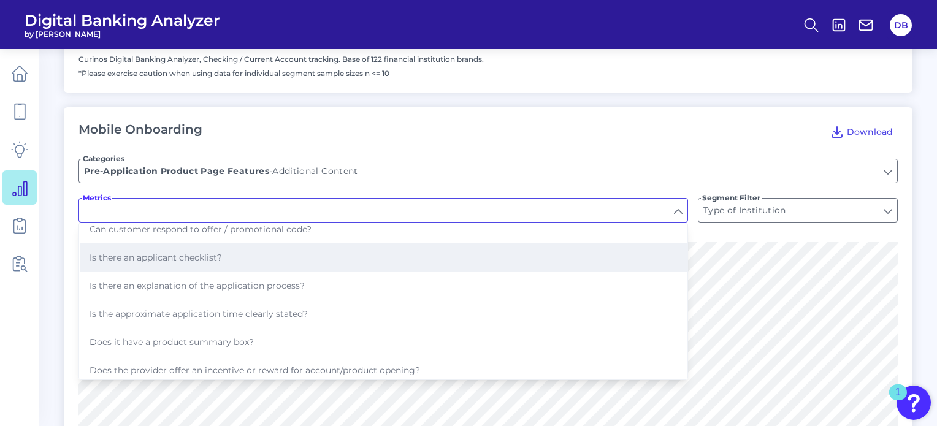
scroll to position [0, 0]
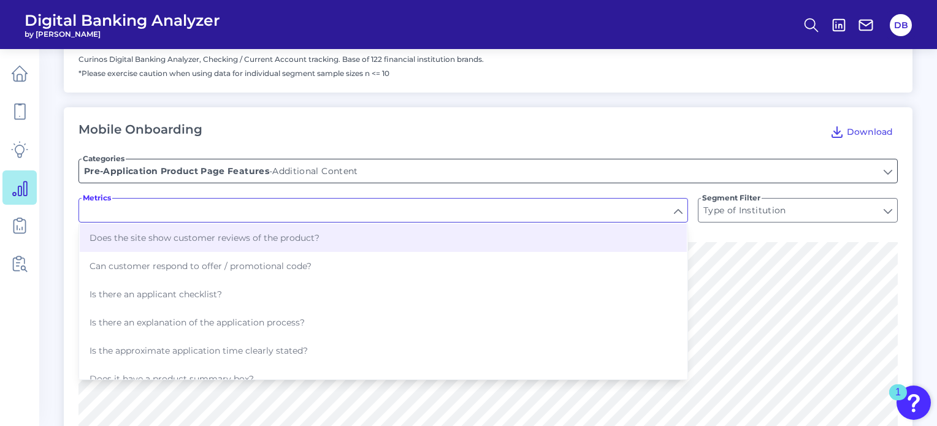
click at [217, 164] on input "Additional Content" at bounding box center [488, 171] width 818 height 23
type input "Does the site show customer reviews of the product?"
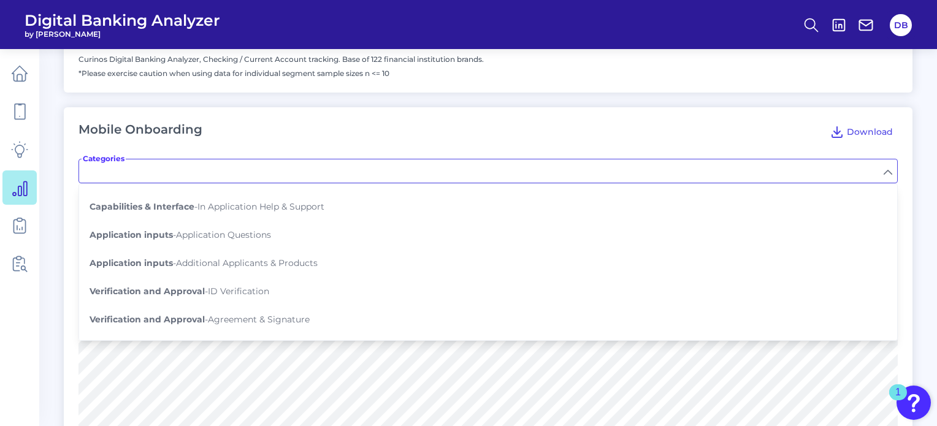
scroll to position [222, 0]
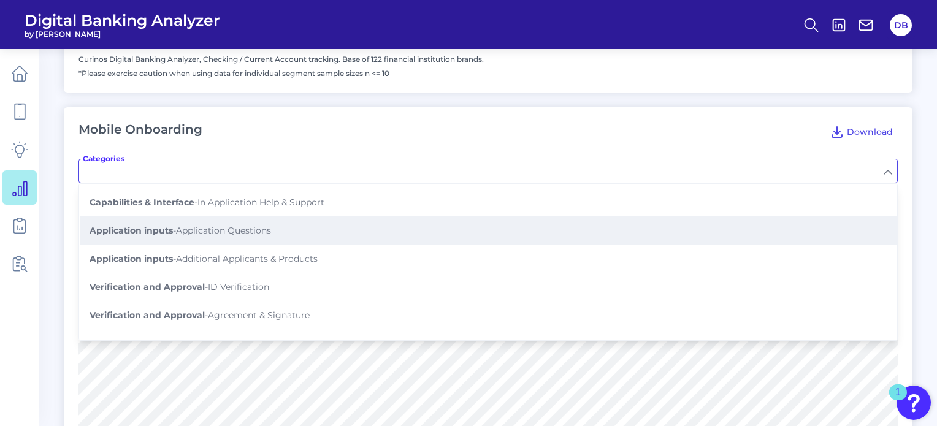
click at [228, 225] on span "Application inputs - Application Questions" at bounding box center [181, 230] width 182 height 11
type input "Application Questions"
type input "Does the application ask whether it is a single or joint application?"
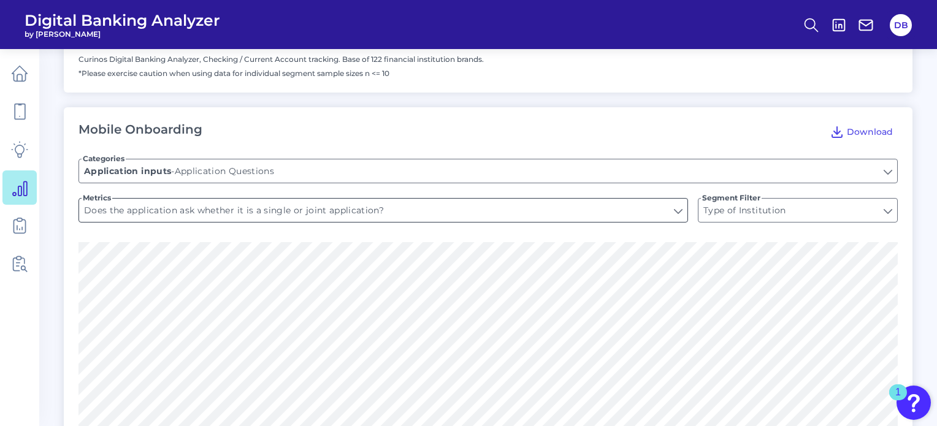
click at [209, 210] on input "Does the application ask whether it is a single or joint application?" at bounding box center [383, 210] width 609 height 23
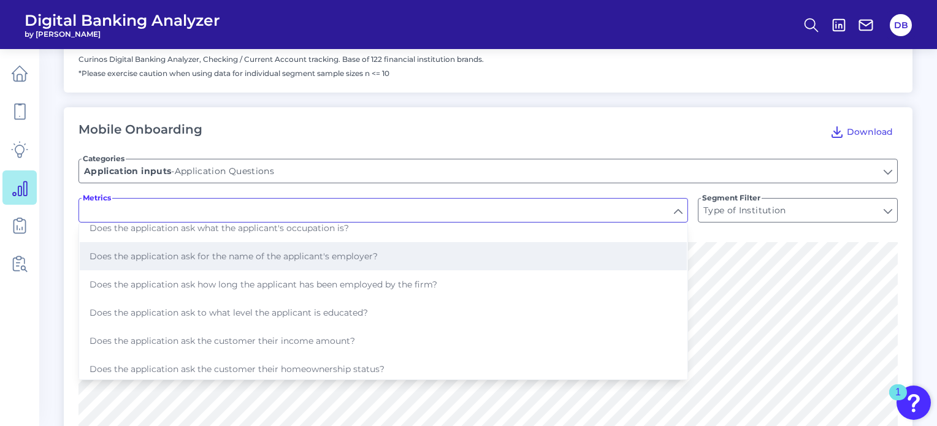
scroll to position [52, 0]
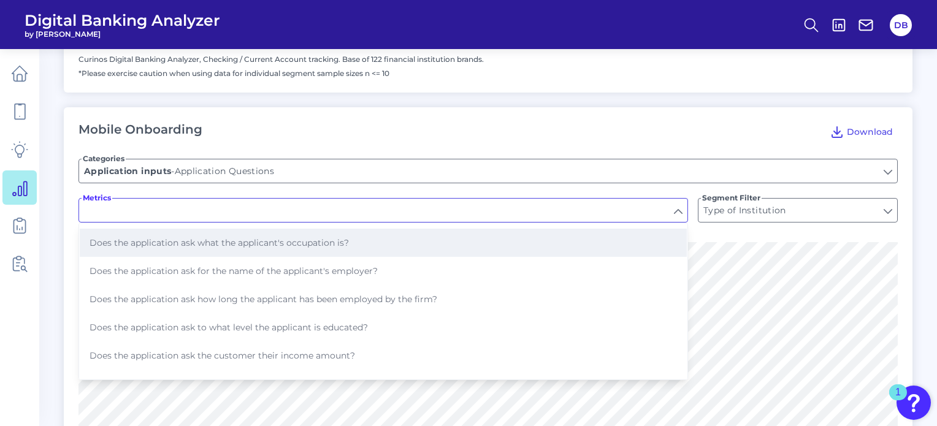
click at [155, 246] on span "Does the application ask what the applicant's occupation is?" at bounding box center [220, 242] width 260 height 11
type input "Does the application ask what the applicant's occupation is?"
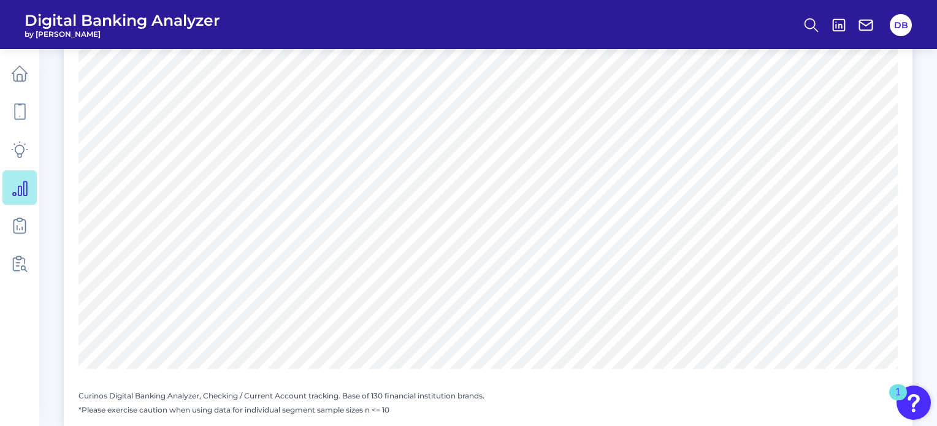
scroll to position [1519, 0]
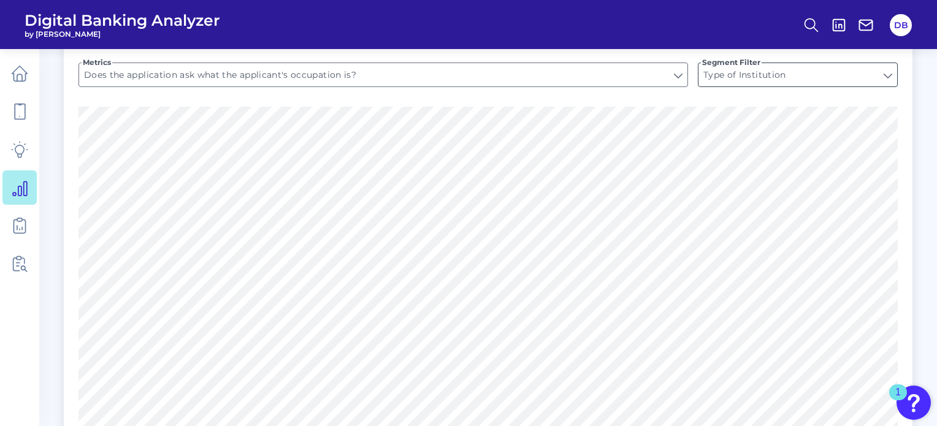
click at [791, 80] on input "Type of Institution" at bounding box center [798, 74] width 199 height 23
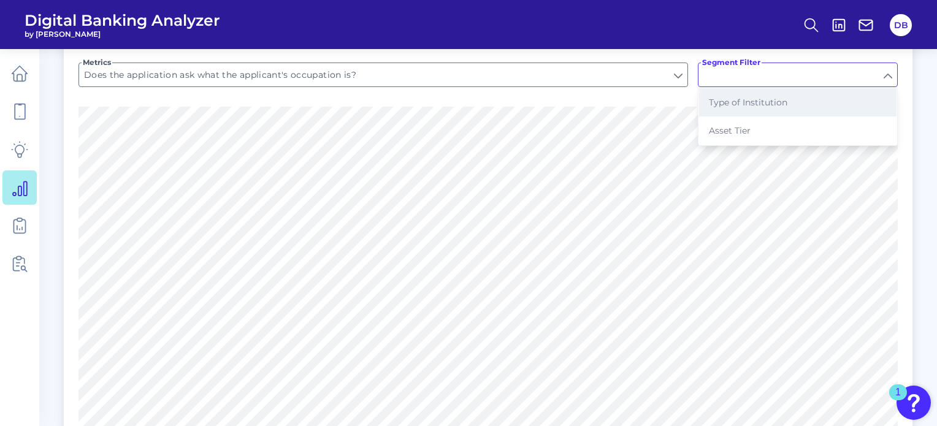
click at [760, 98] on span "Type of Institution" at bounding box center [748, 102] width 79 height 11
type input "Type of Institution"
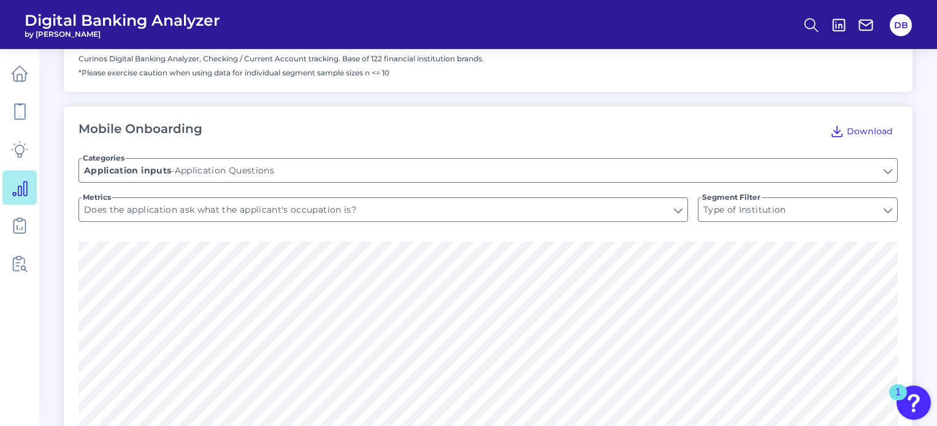
scroll to position [1383, 0]
click at [879, 129] on span "Download" at bounding box center [870, 131] width 46 height 11
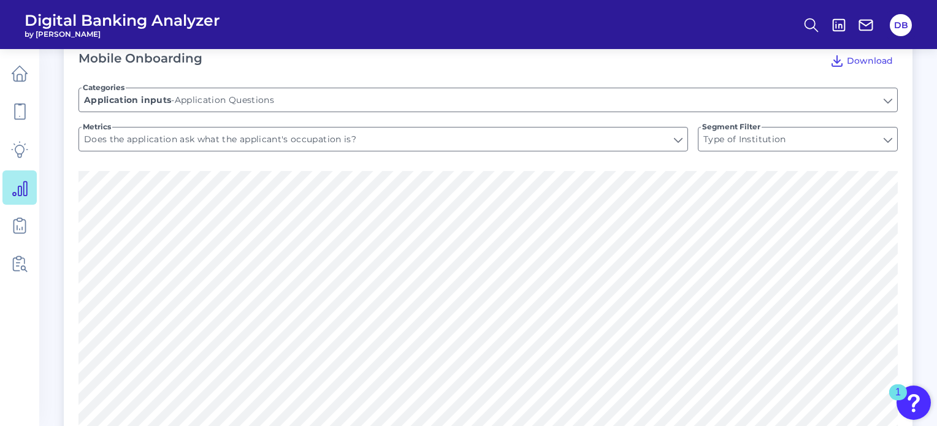
scroll to position [1455, 0]
click at [23, 74] on icon at bounding box center [19, 73] width 17 height 17
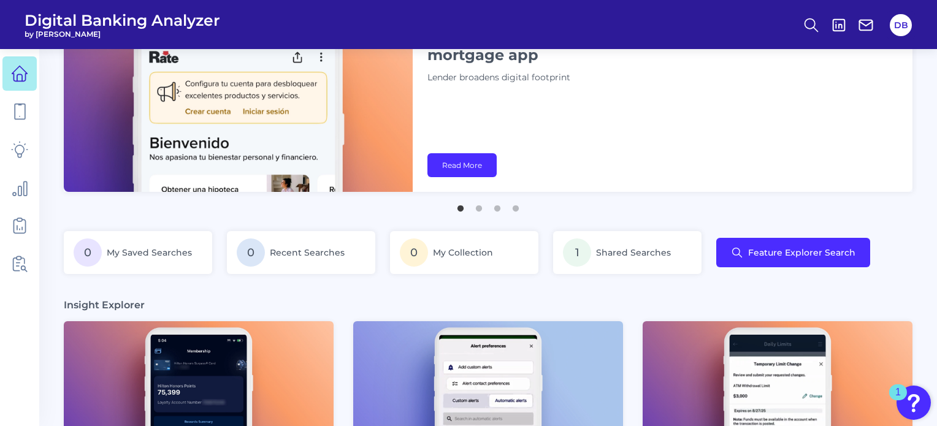
scroll to position [70, 0]
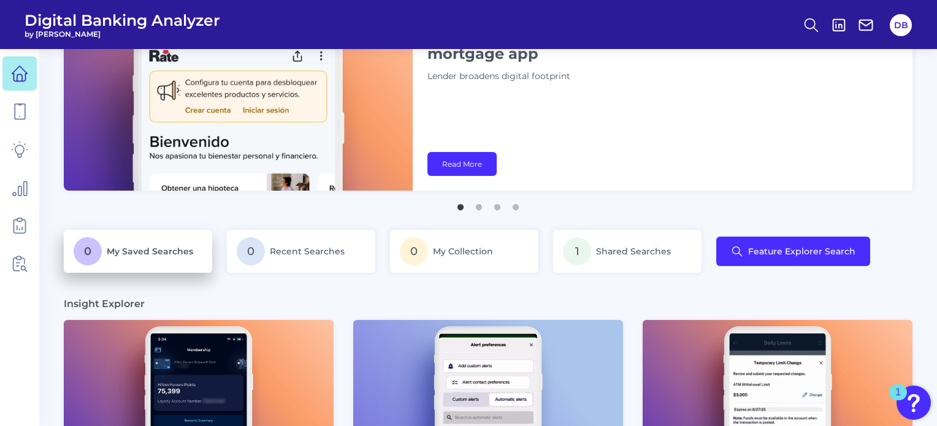
click at [156, 257] on p "0 My Saved Searches" at bounding box center [138, 251] width 129 height 28
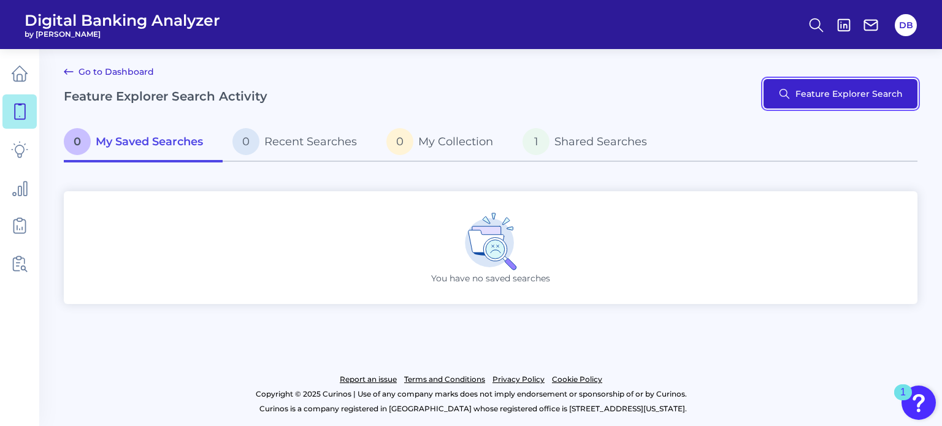
click at [821, 99] on button "Feature Explorer Search" at bounding box center [841, 93] width 154 height 29
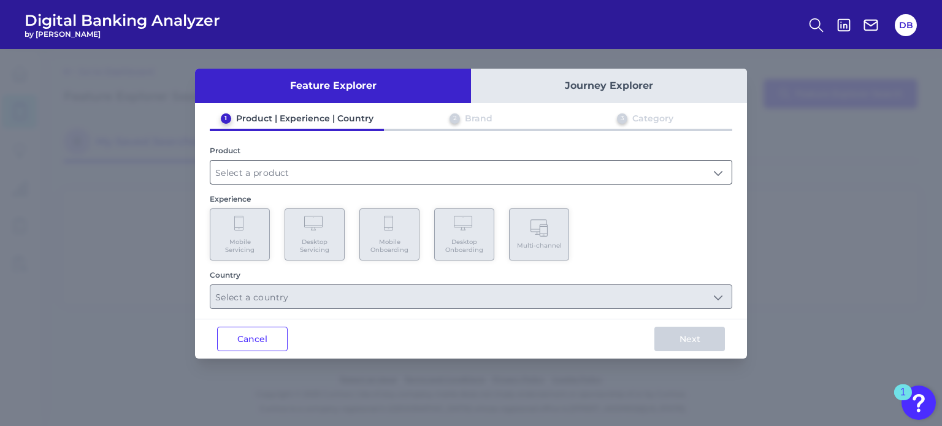
click at [304, 181] on input "text" at bounding box center [470, 172] width 521 height 23
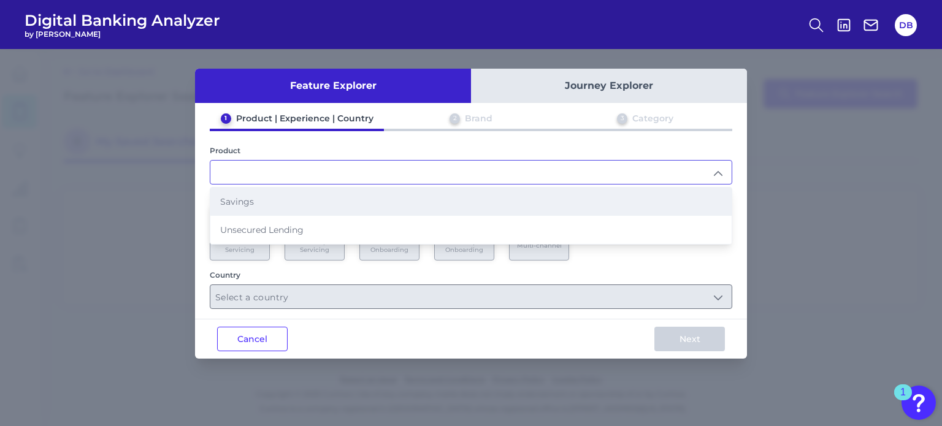
click at [279, 202] on li "Savings" at bounding box center [470, 202] width 521 height 28
type input "Savings"
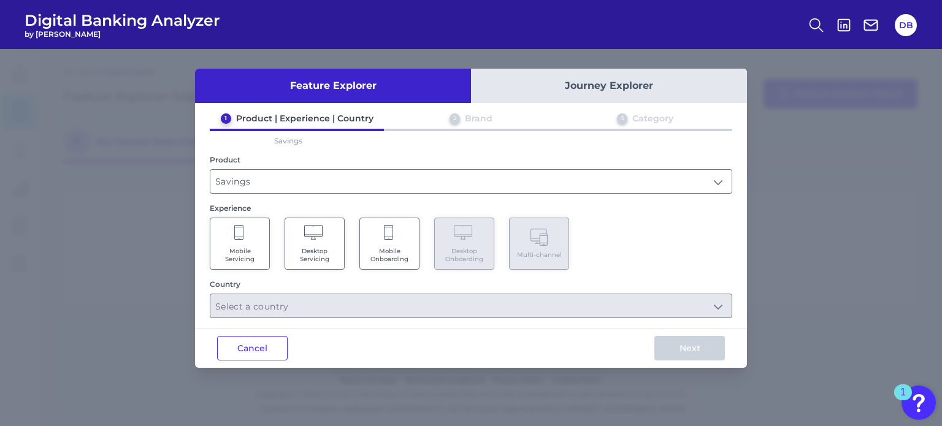
click at [398, 252] on span "Mobile Onboarding" at bounding box center [389, 255] width 47 height 16
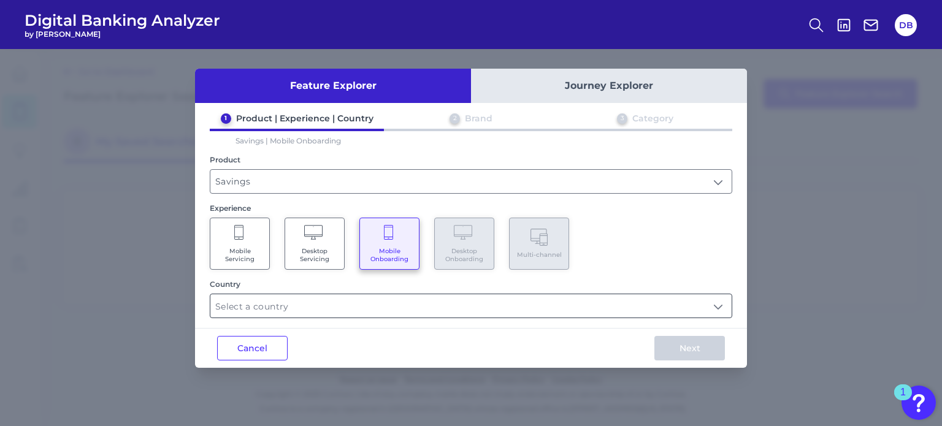
click at [372, 299] on input "text" at bounding box center [470, 305] width 521 height 23
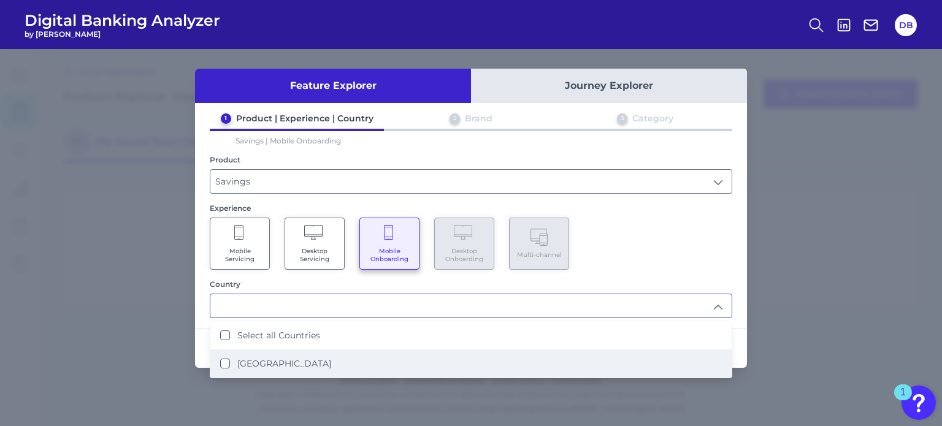
click at [285, 373] on li "United States" at bounding box center [470, 364] width 521 height 28
type input "Select all Countries"
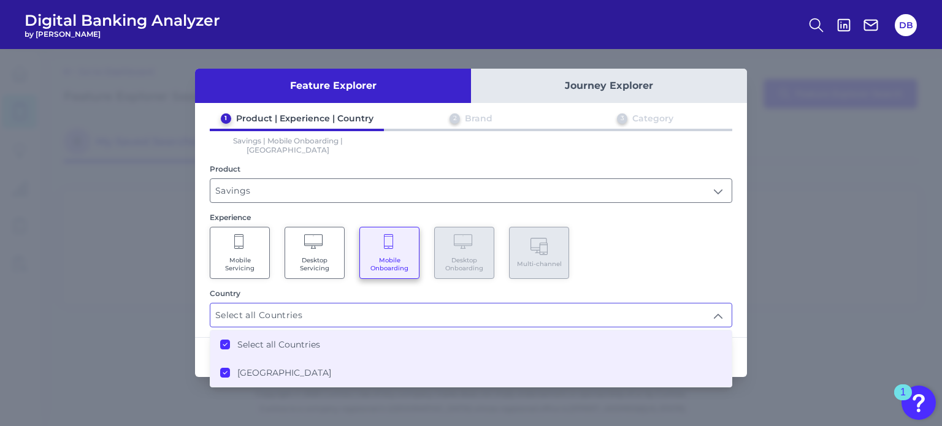
click at [691, 274] on div "1 Product | Experience | Country 2 Brand 3 Category Savings | Mobile Onboarding…" at bounding box center [471, 220] width 552 height 215
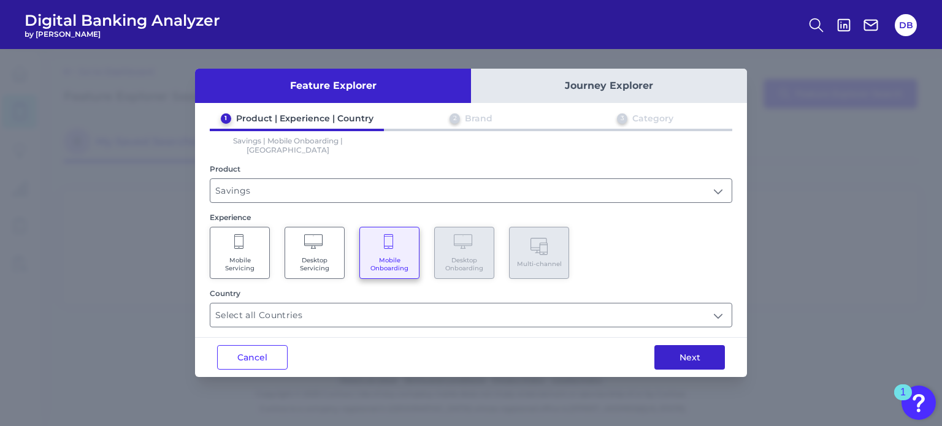
click at [699, 347] on button "Next" at bounding box center [690, 357] width 71 height 25
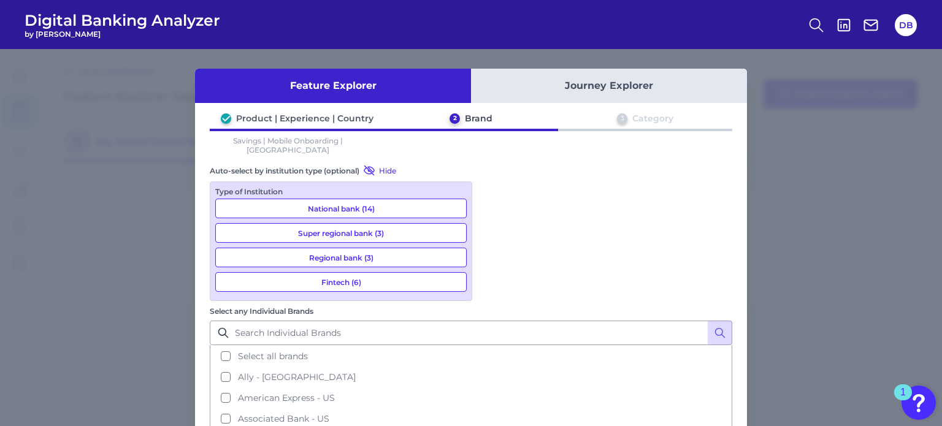
click at [387, 200] on button "National bank (14)" at bounding box center [341, 209] width 252 height 20
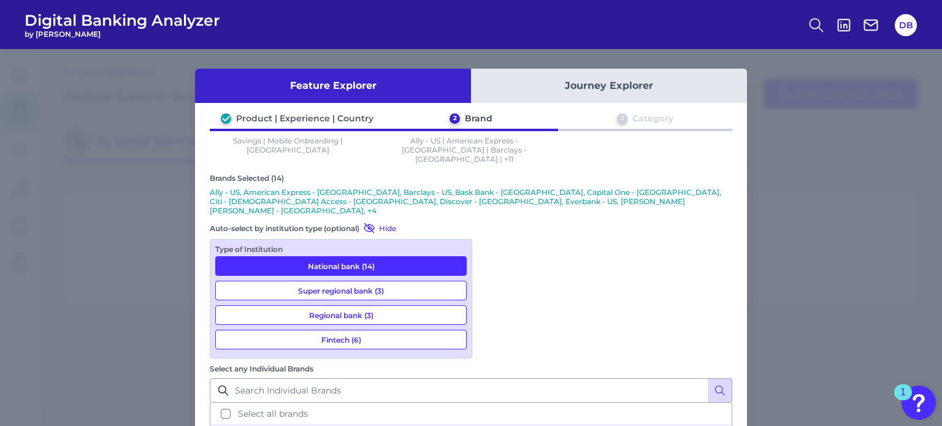
click at [357, 281] on button "Super regional bank (3)" at bounding box center [341, 291] width 252 height 20
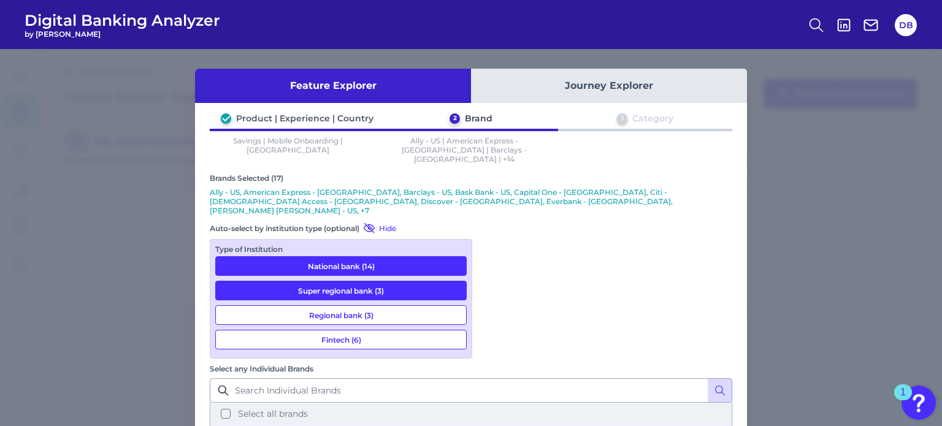
click at [492, 404] on button "Select all brands" at bounding box center [471, 414] width 520 height 21
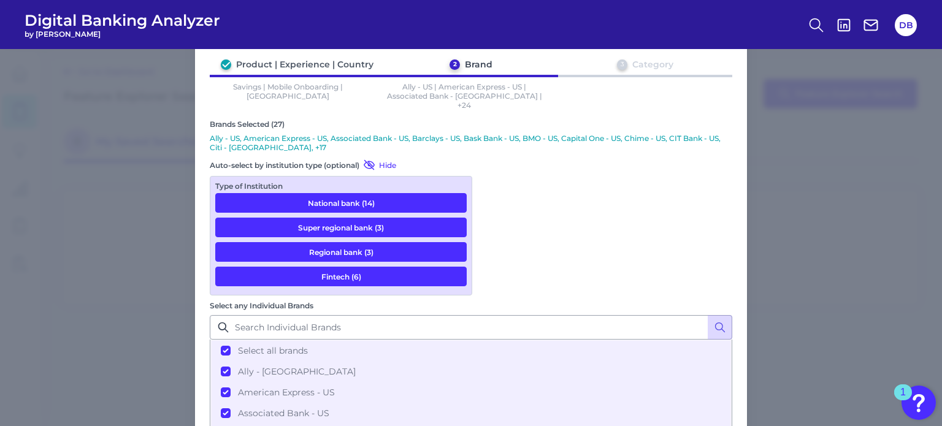
scroll to position [58, 0]
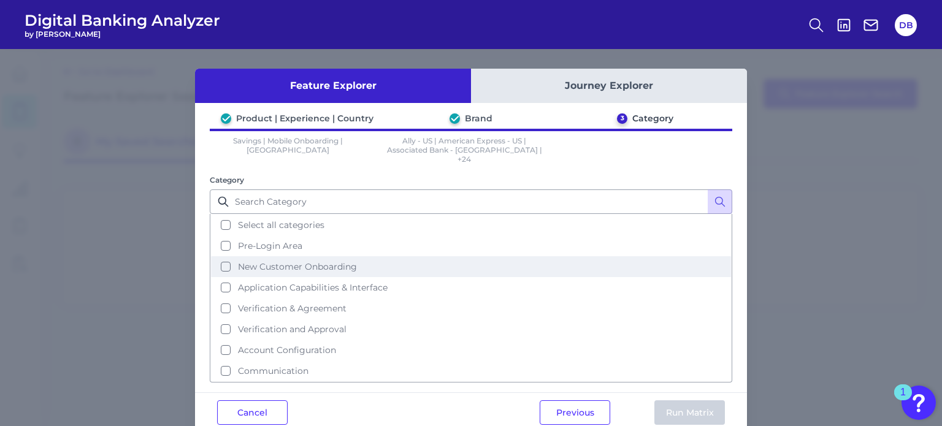
click at [386, 256] on button "New Customer Onboarding" at bounding box center [471, 266] width 520 height 21
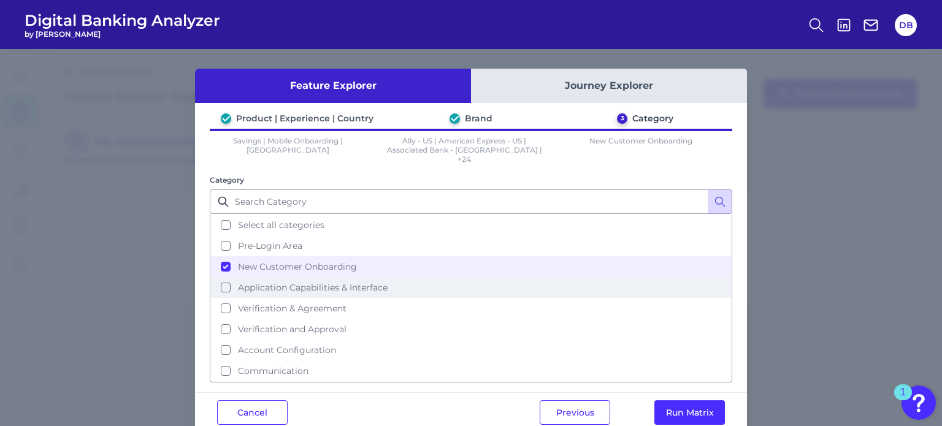
click at [383, 282] on span "Application Capabilities & Interface" at bounding box center [313, 287] width 150 height 11
click at [685, 402] on button "Run Matrix" at bounding box center [690, 413] width 71 height 25
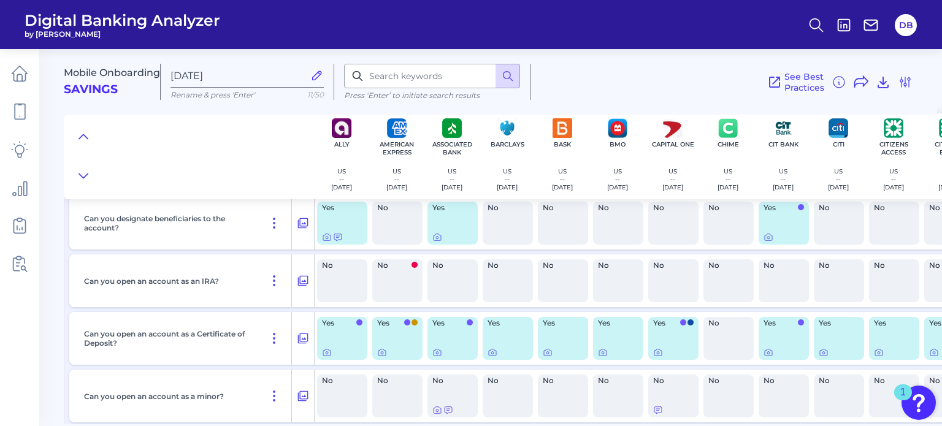
scroll to position [2699, 0]
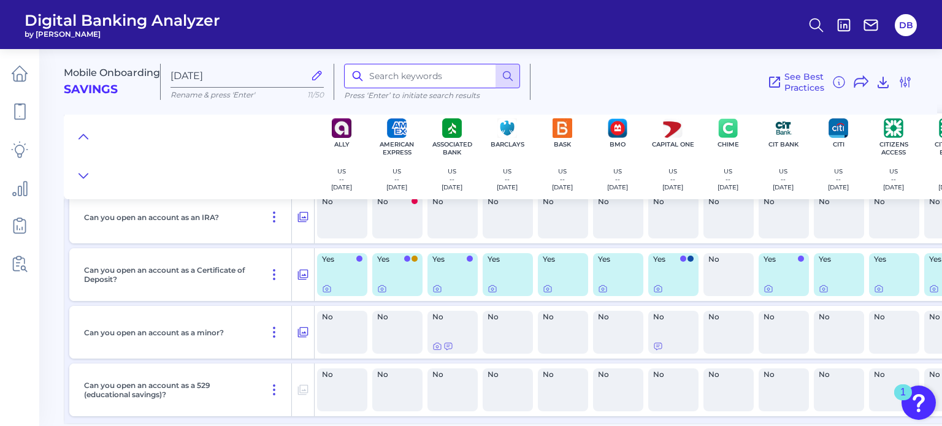
click at [390, 72] on input at bounding box center [432, 76] width 176 height 25
type input "e"
type input "occupation"
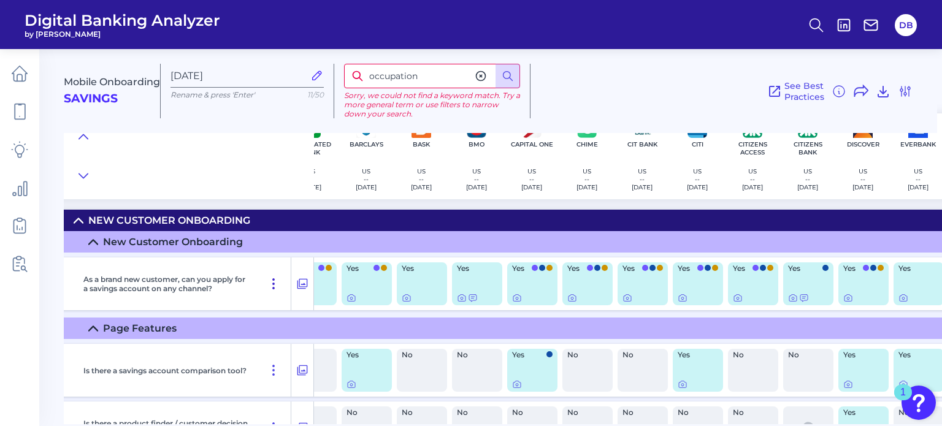
scroll to position [0, 0]
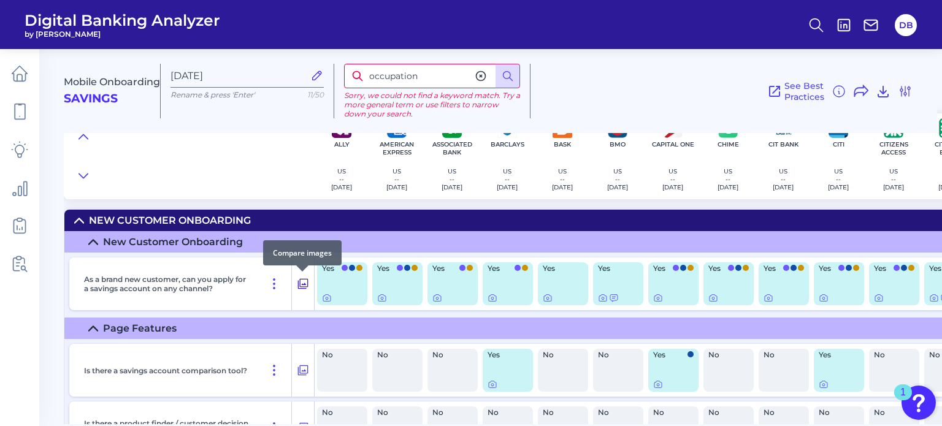
click at [302, 287] on icon at bounding box center [303, 284] width 10 height 10
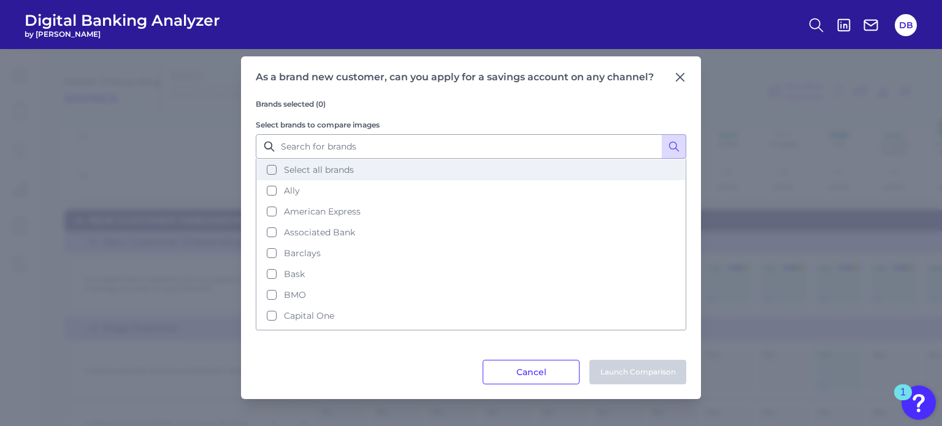
click at [265, 169] on button "Select all brands" at bounding box center [471, 170] width 428 height 21
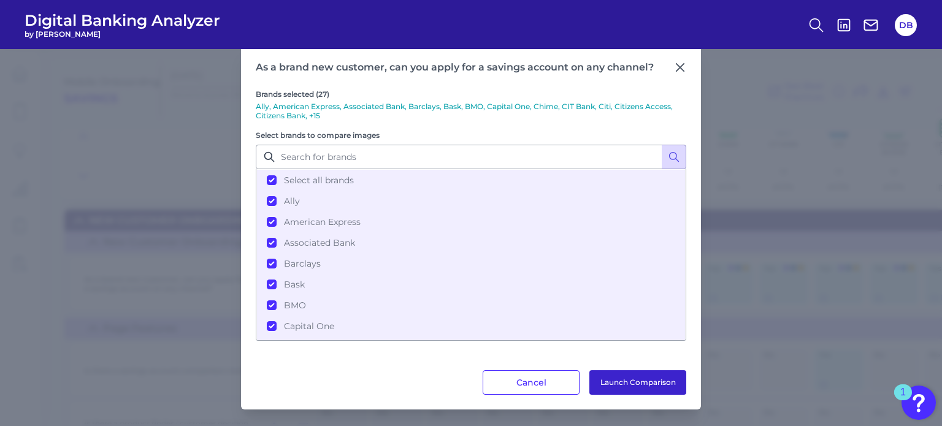
click at [631, 388] on button "Launch Comparison" at bounding box center [638, 383] width 97 height 25
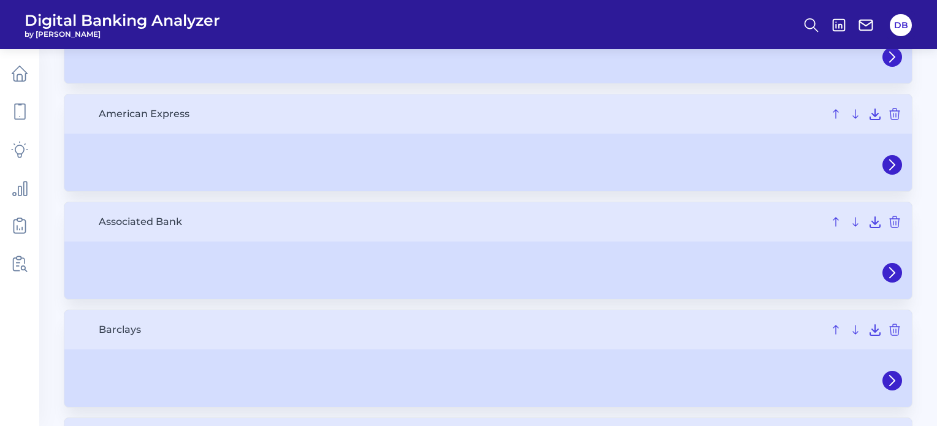
scroll to position [147, 0]
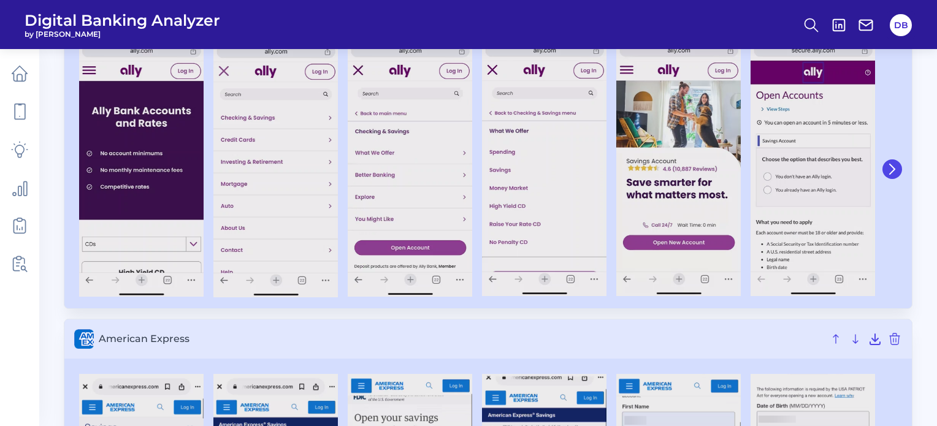
click at [899, 171] on button at bounding box center [893, 170] width 20 height 20
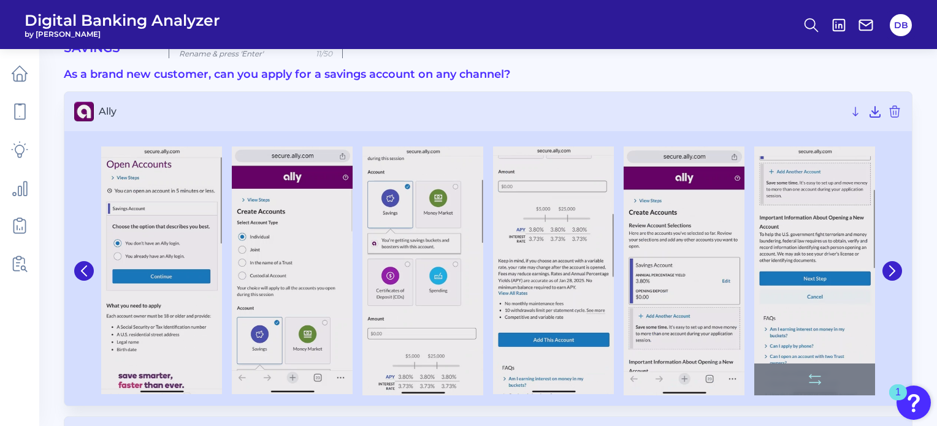
scroll to position [44, 0]
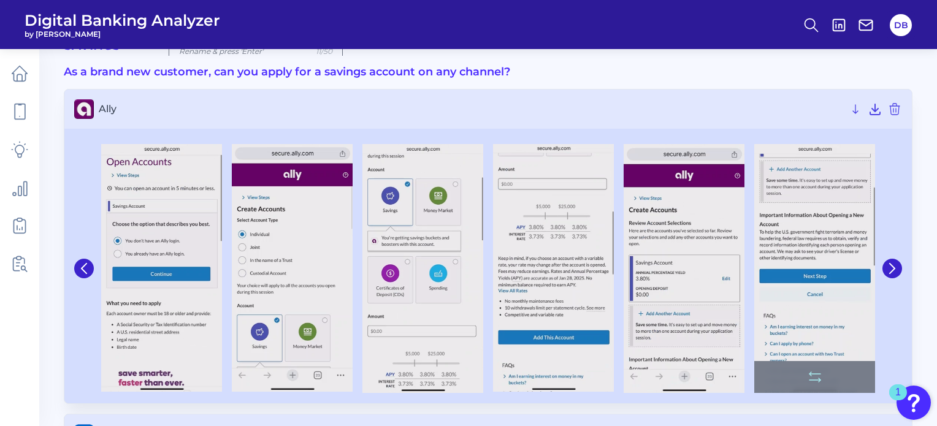
click at [810, 277] on img at bounding box center [815, 268] width 121 height 249
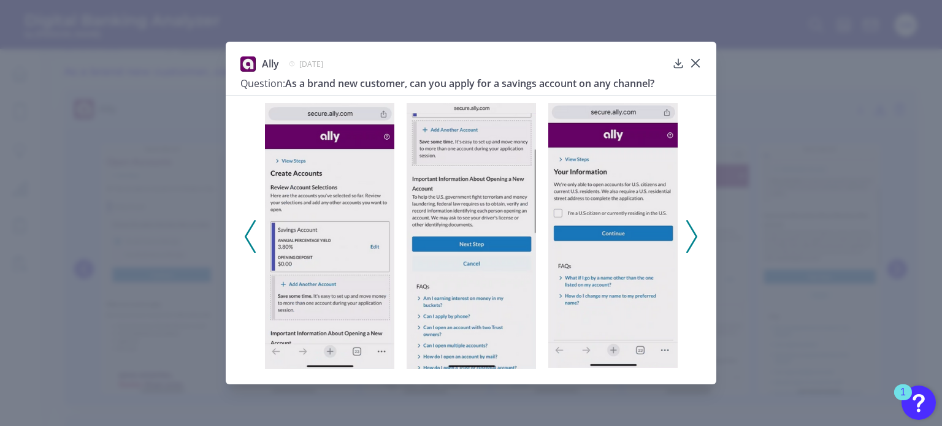
click at [472, 182] on img at bounding box center [471, 236] width 129 height 267
click at [694, 61] on icon at bounding box center [695, 62] width 7 height 7
